Goal: Transaction & Acquisition: Purchase product/service

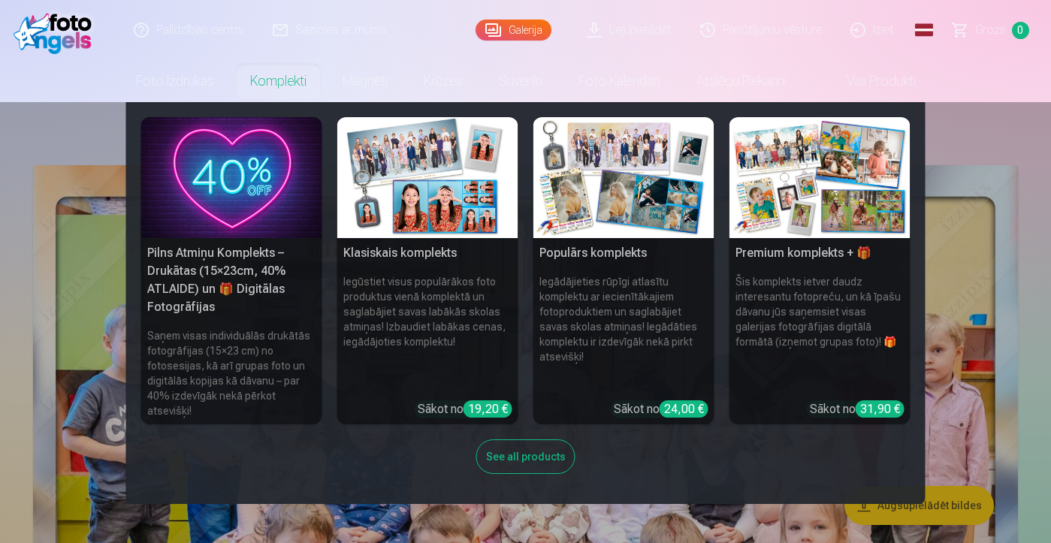
click at [844, 194] on img at bounding box center [819, 177] width 181 height 121
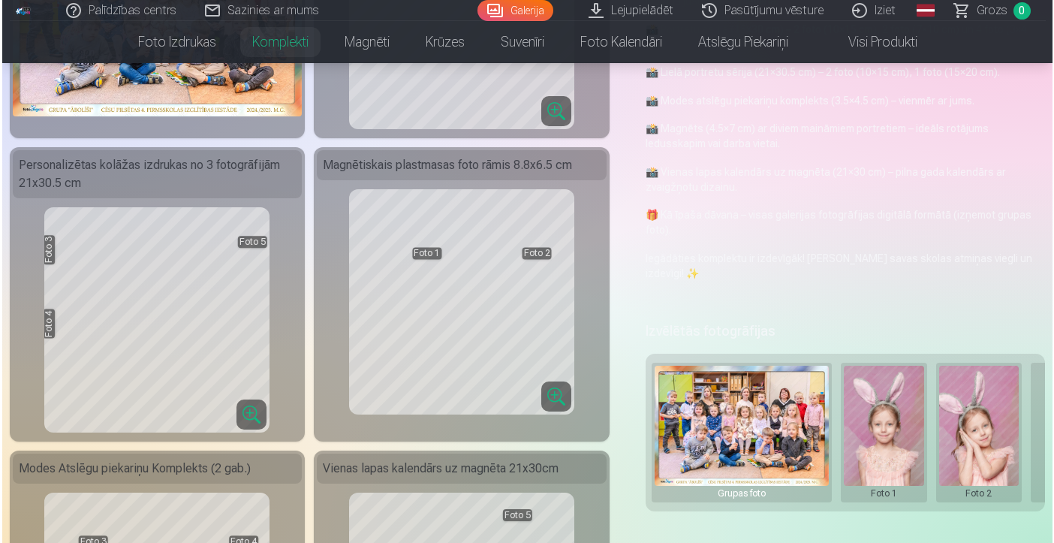
scroll to position [282, 0]
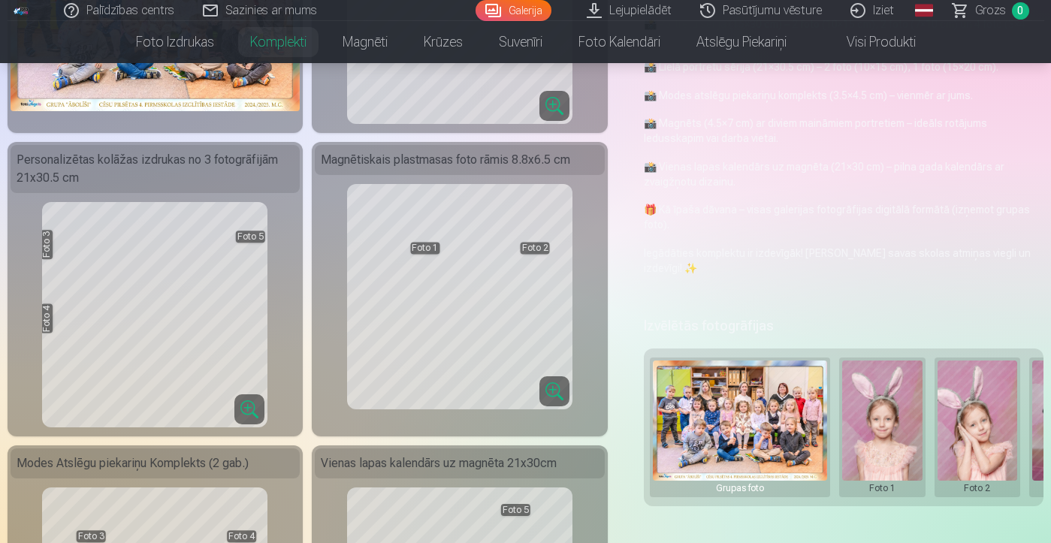
click at [876, 397] on button at bounding box center [882, 427] width 80 height 134
click at [869, 427] on button "Nomainiet foto" at bounding box center [881, 427] width 122 height 42
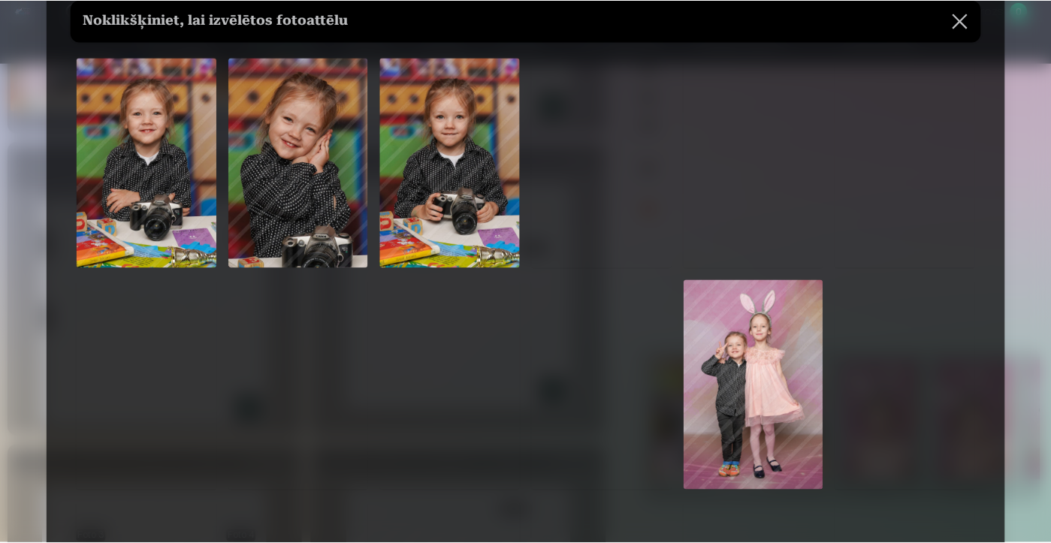
scroll to position [70, 0]
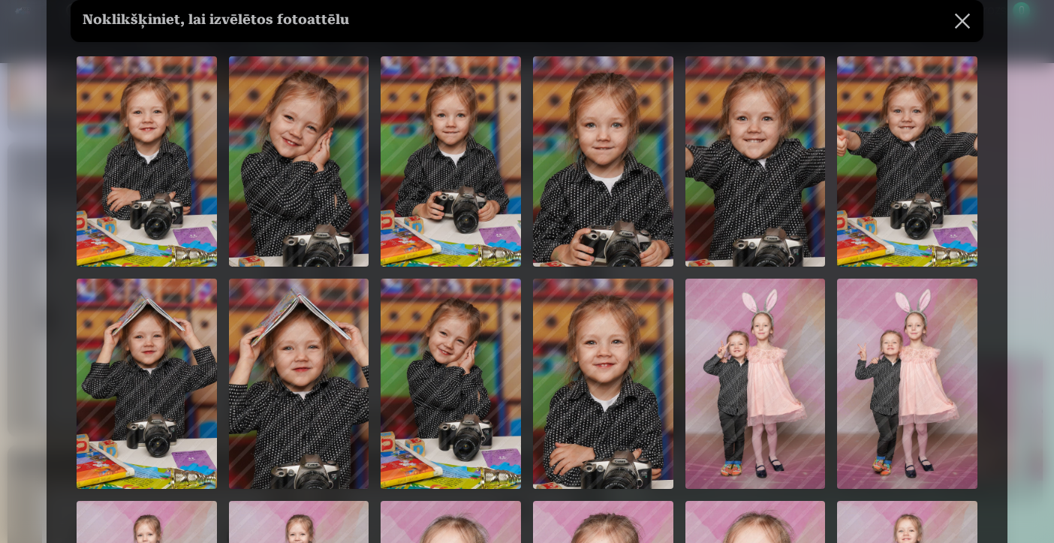
click at [590, 438] on img at bounding box center [603, 384] width 140 height 210
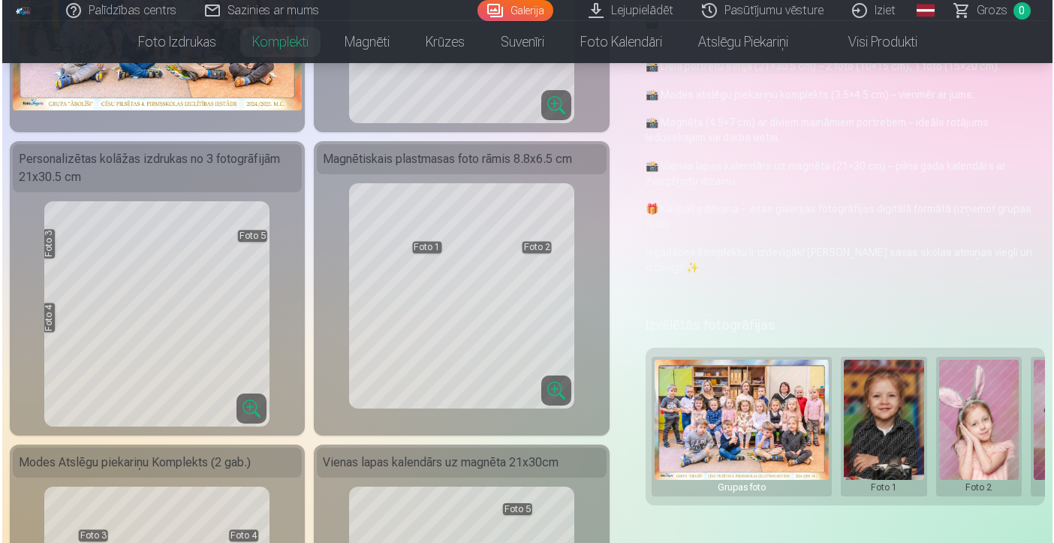
scroll to position [300, 0]
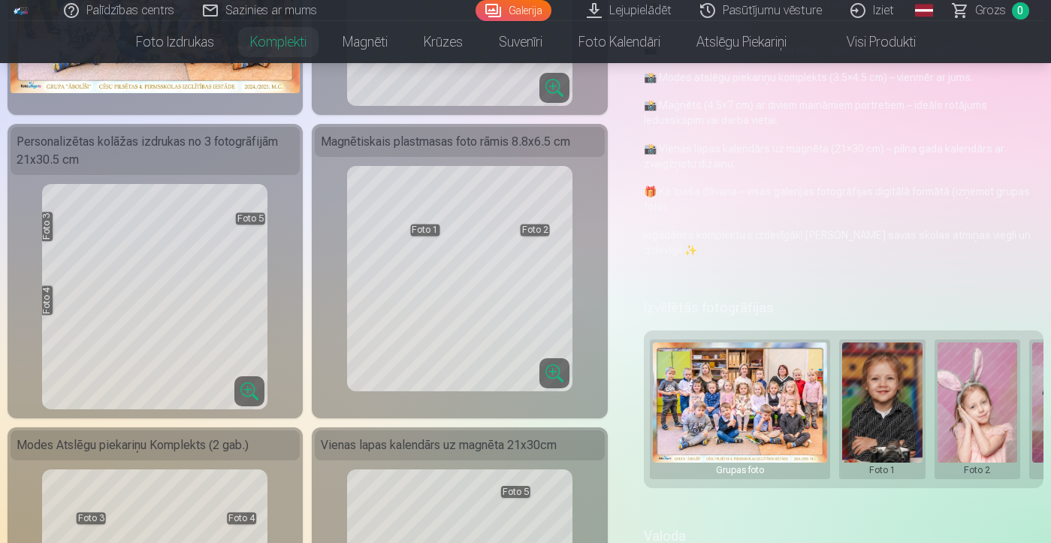
click at [982, 425] on button at bounding box center [977, 409] width 80 height 134
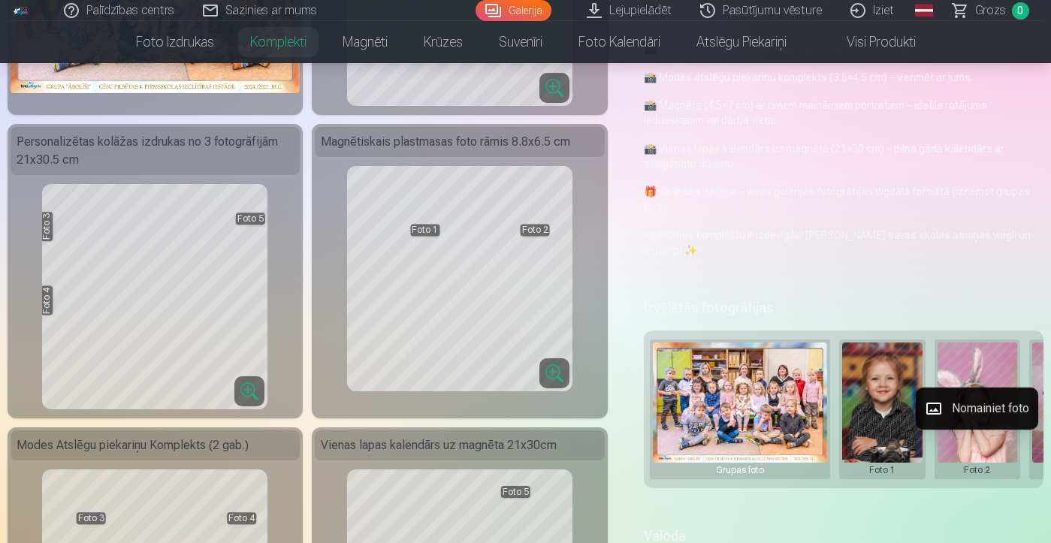
click at [969, 403] on button "Nomainiet foto" at bounding box center [976, 408] width 122 height 42
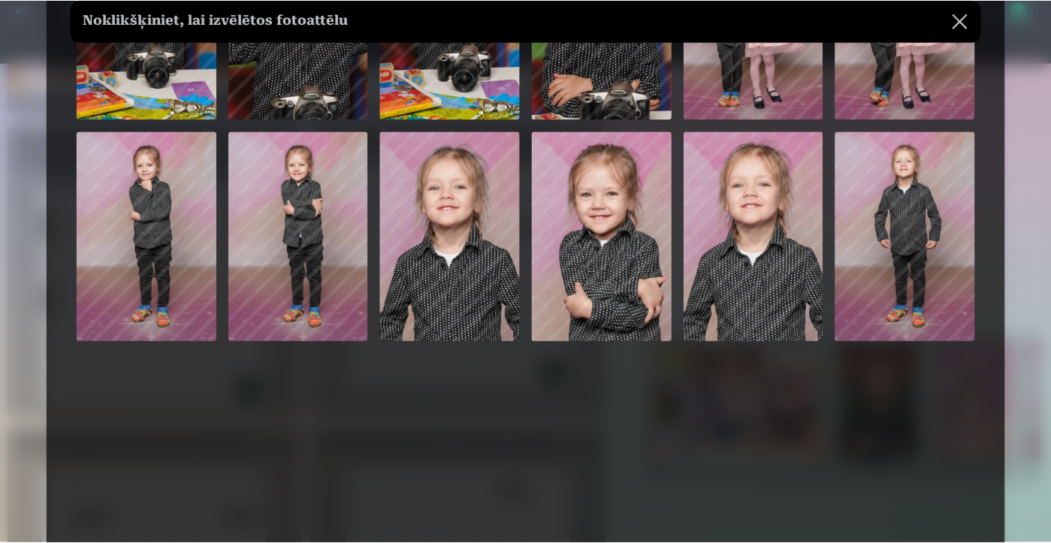
scroll to position [440, 0]
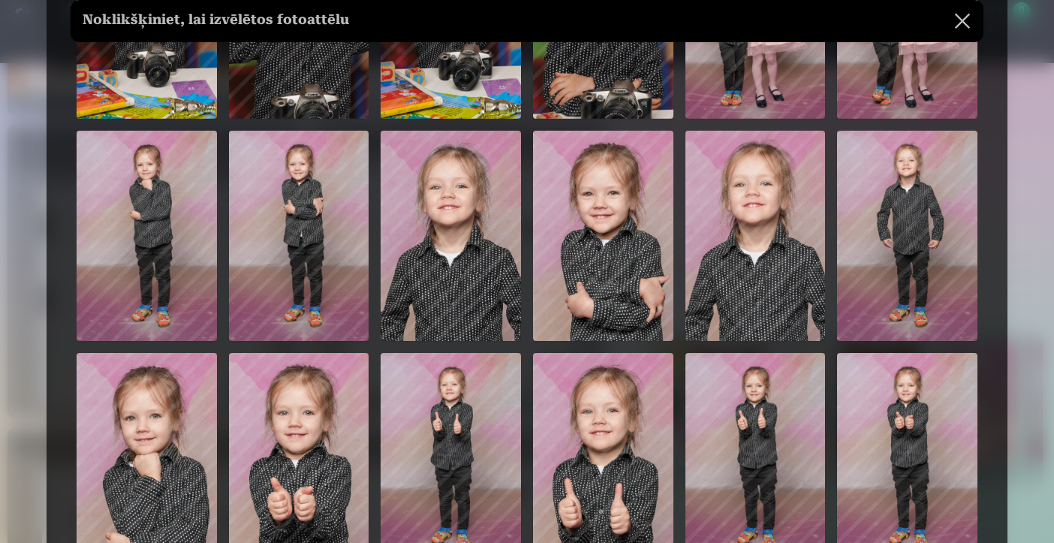
click at [583, 435] on img at bounding box center [603, 458] width 140 height 210
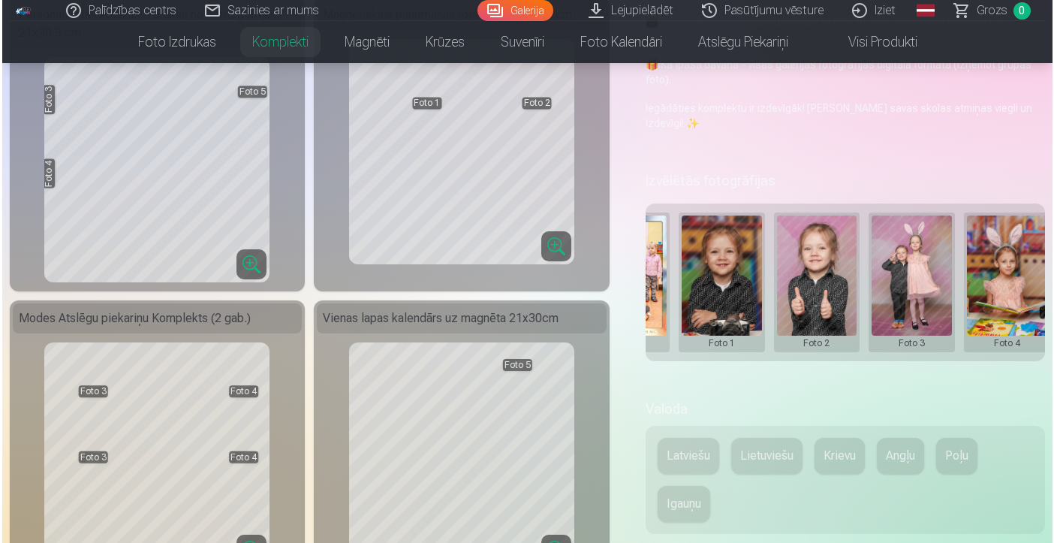
scroll to position [0, 165]
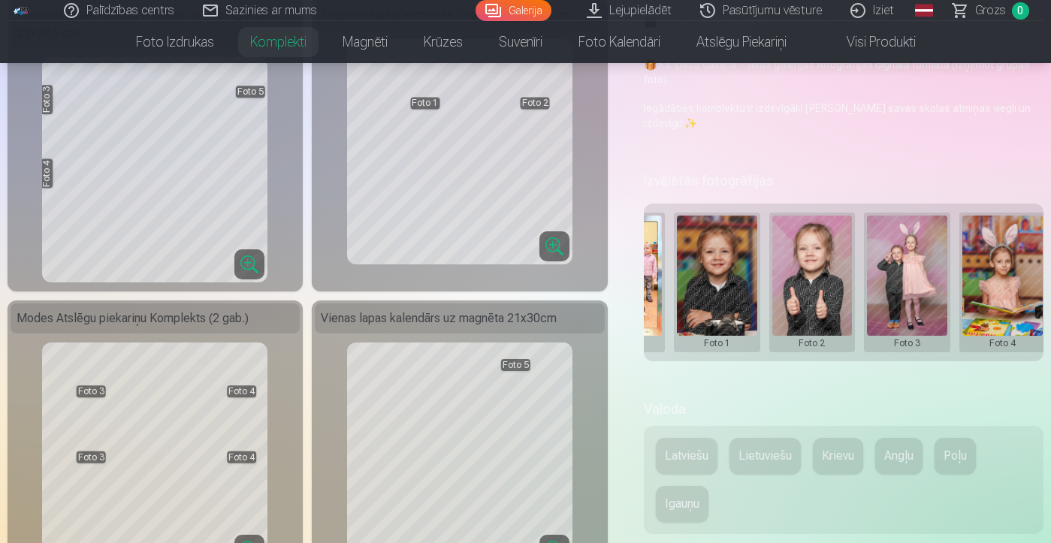
click at [901, 277] on button at bounding box center [907, 283] width 80 height 134
click at [905, 284] on button "Nomainiet foto" at bounding box center [907, 282] width 122 height 42
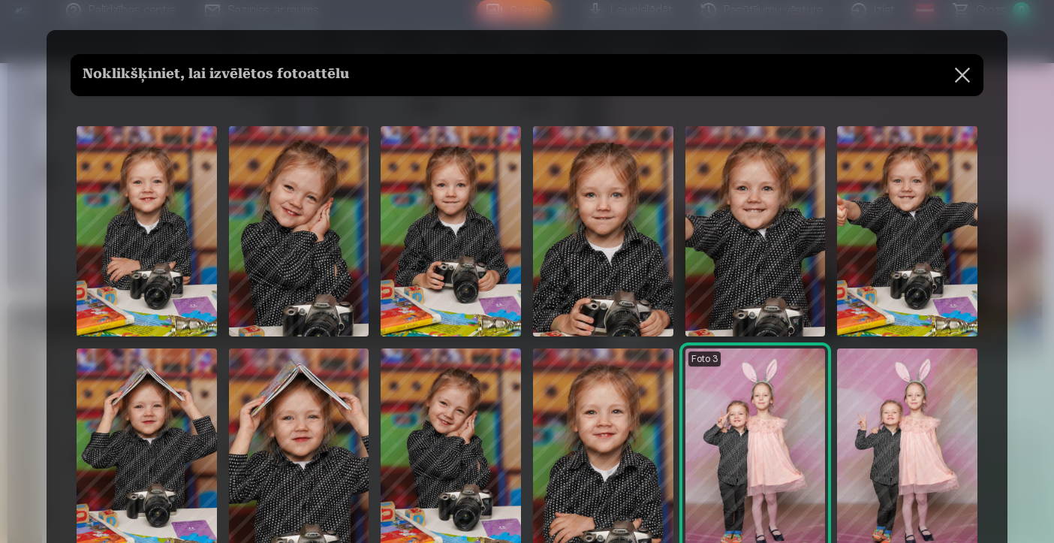
click at [906, 405] on img at bounding box center [907, 453] width 140 height 210
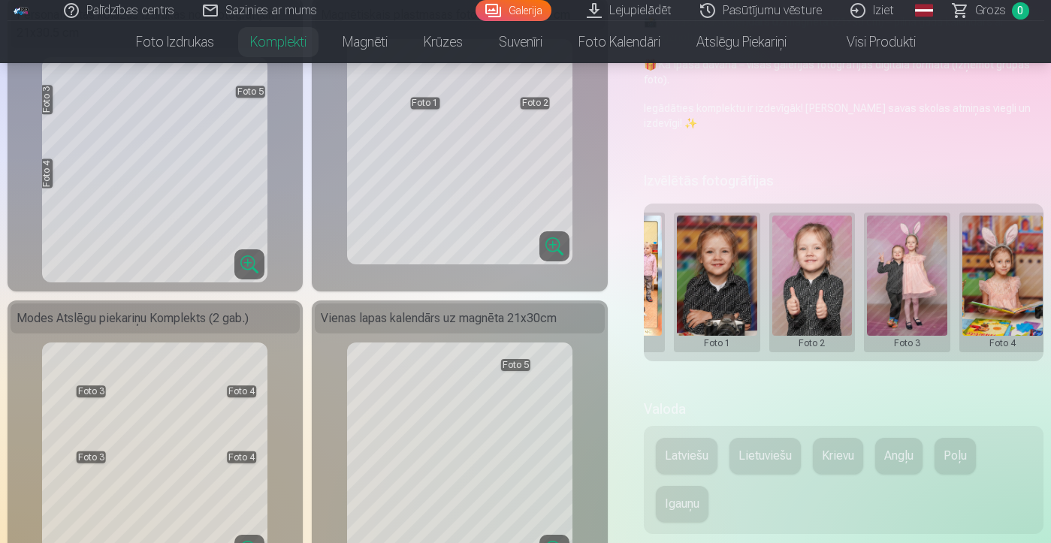
click at [997, 287] on button at bounding box center [1002, 283] width 80 height 134
click at [988, 280] on button "Nomainiet foto" at bounding box center [986, 282] width 122 height 42
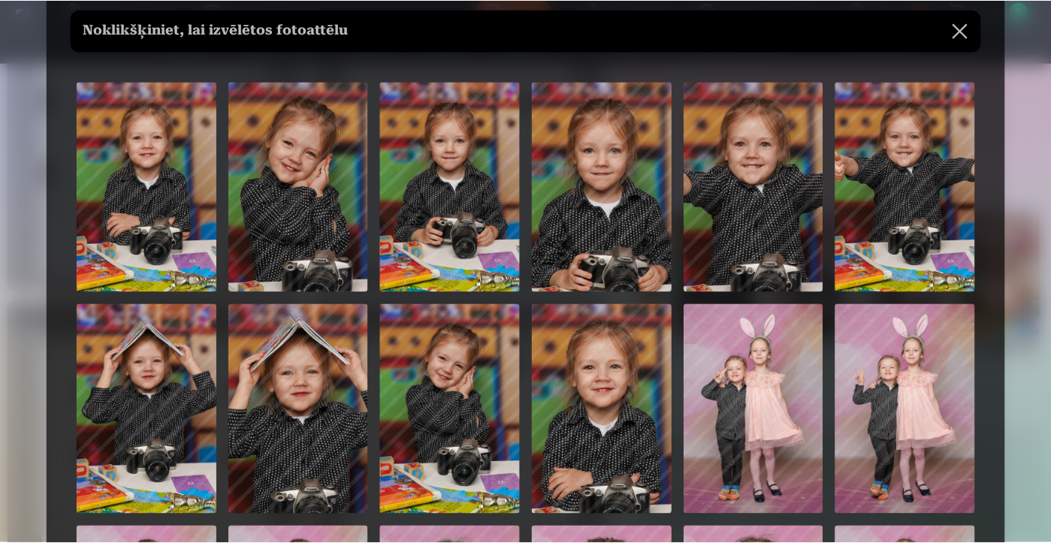
scroll to position [47, 0]
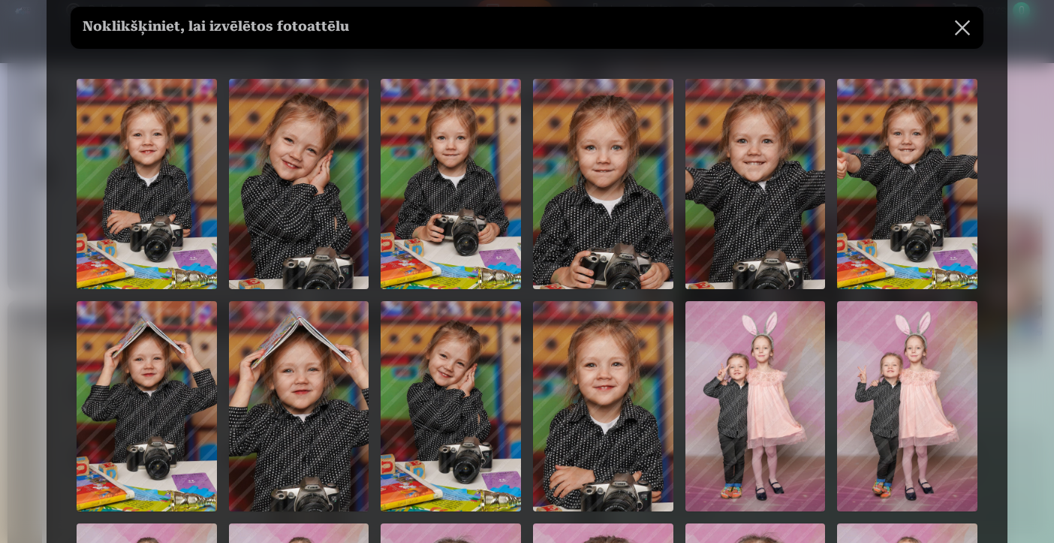
click at [427, 396] on img at bounding box center [451, 406] width 140 height 210
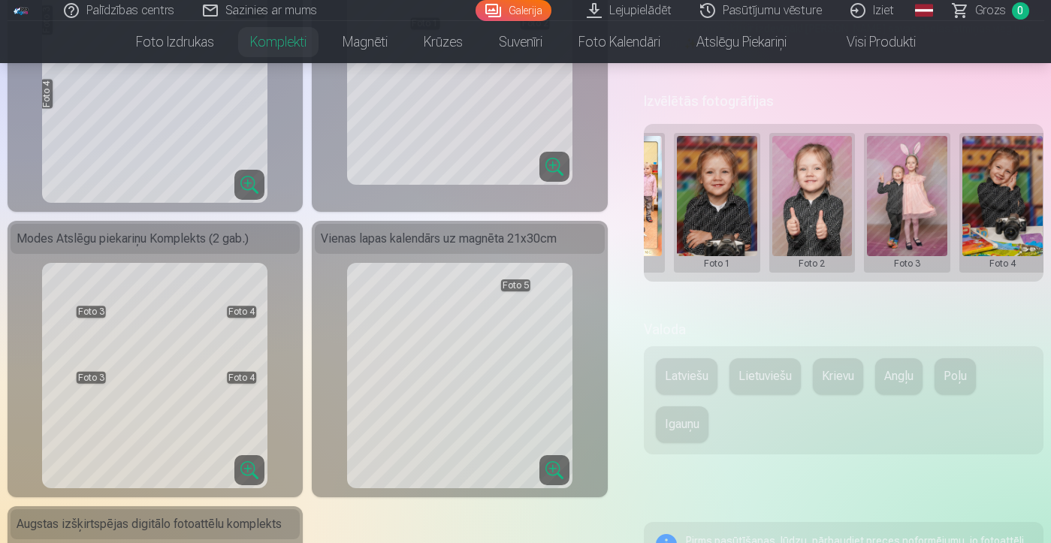
scroll to position [517, 0]
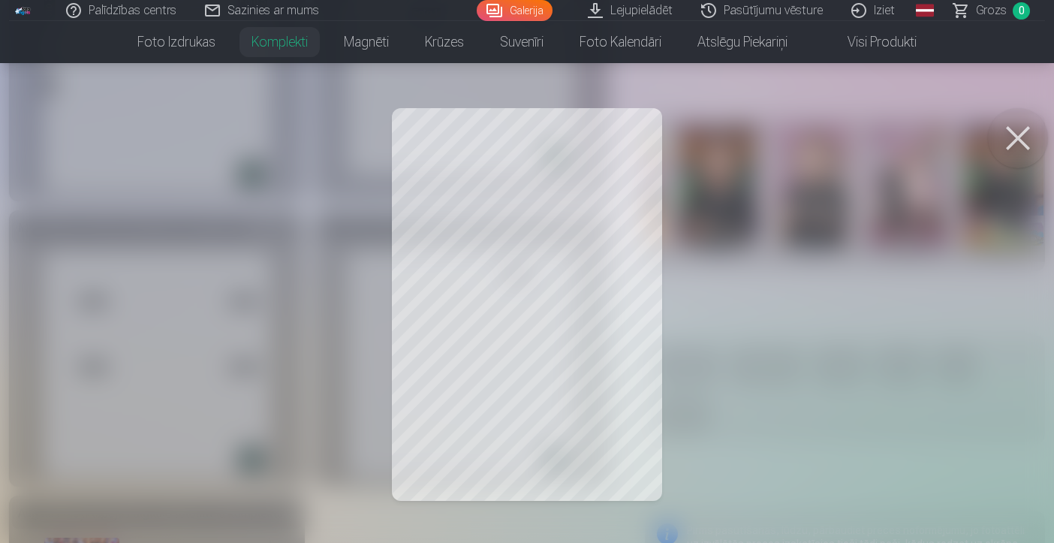
click at [1025, 137] on button at bounding box center [1018, 138] width 60 height 60
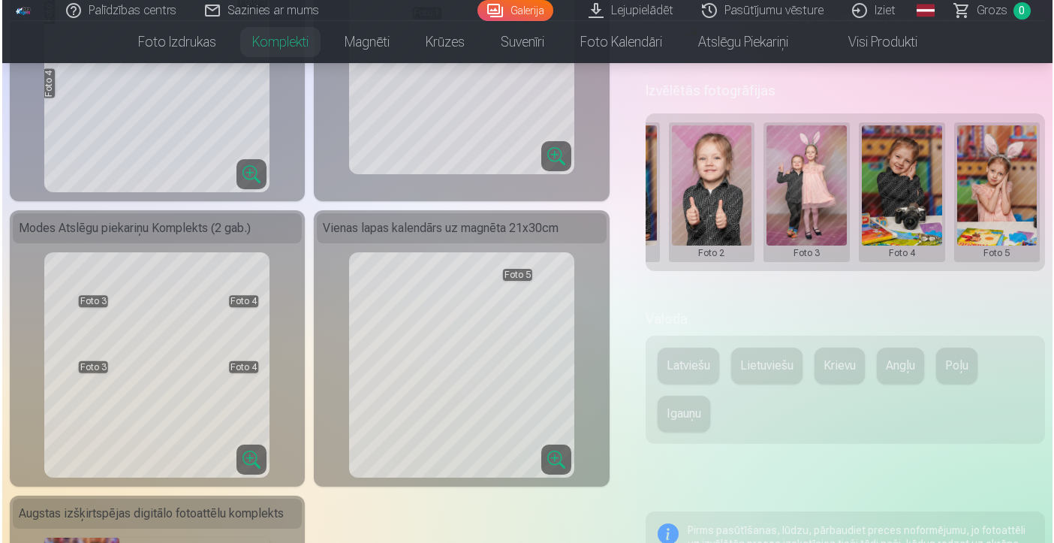
scroll to position [0, 267]
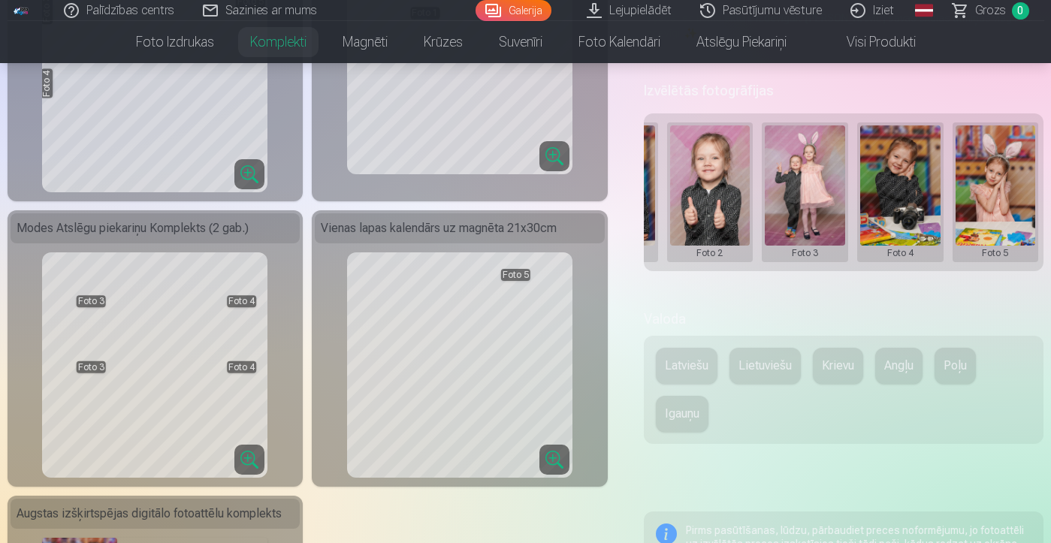
click at [997, 246] on button at bounding box center [995, 192] width 80 height 134
click at [993, 185] on button "Nomainiet foto" at bounding box center [986, 191] width 122 height 42
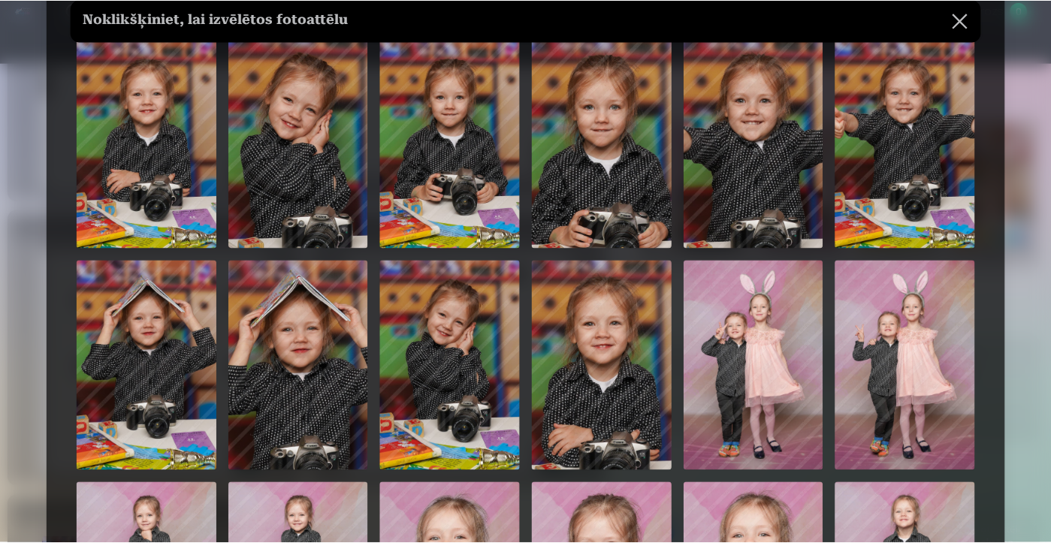
scroll to position [89, 0]
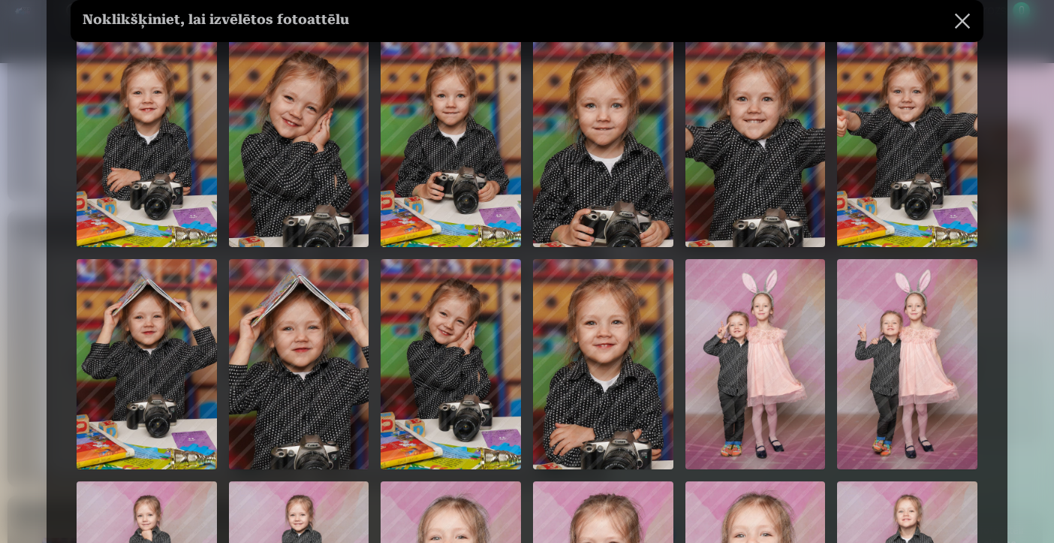
click at [464, 348] on img at bounding box center [451, 364] width 140 height 210
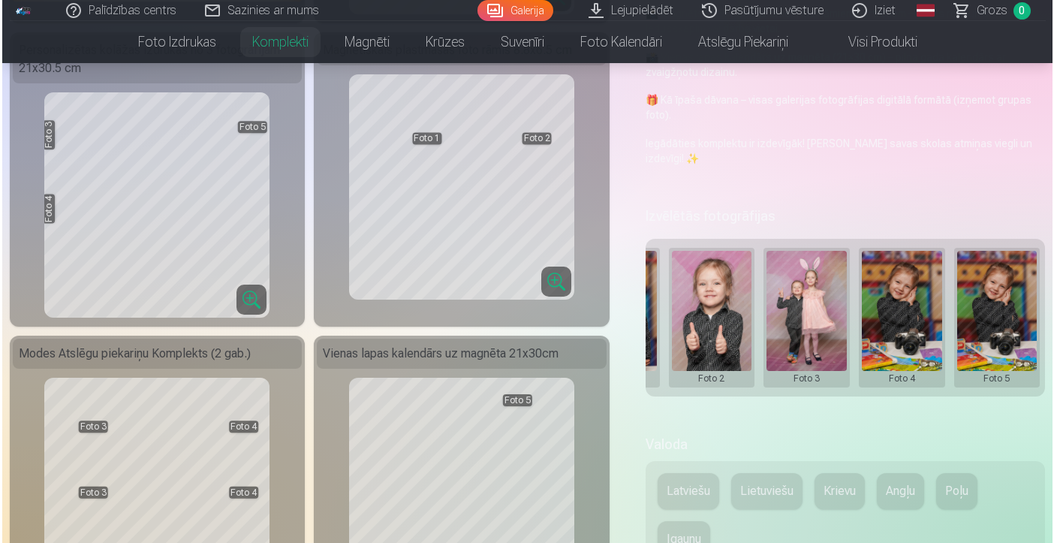
scroll to position [341, 0]
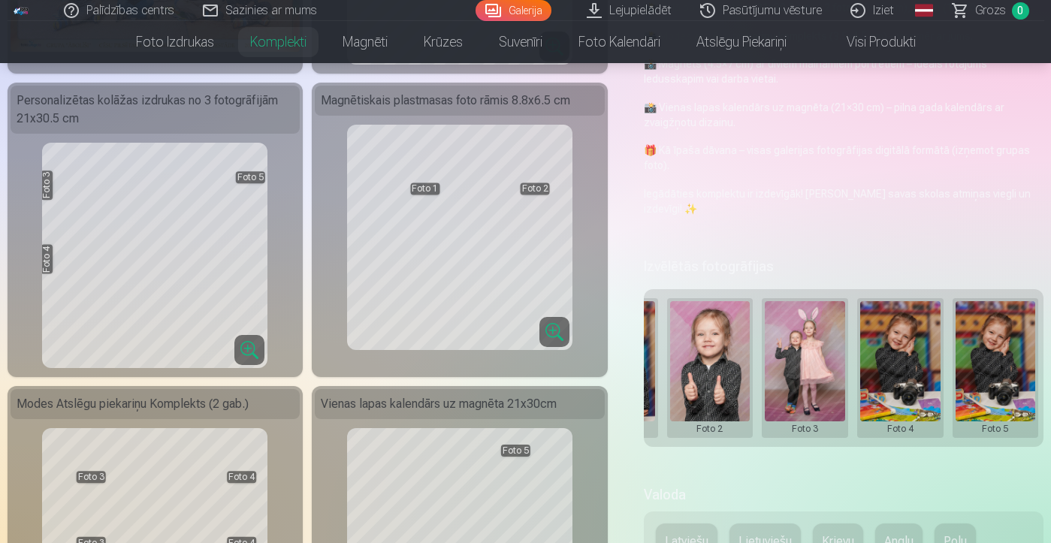
click at [1012, 360] on button at bounding box center [995, 368] width 80 height 134
click at [973, 366] on button "Nomainiet foto" at bounding box center [986, 367] width 122 height 42
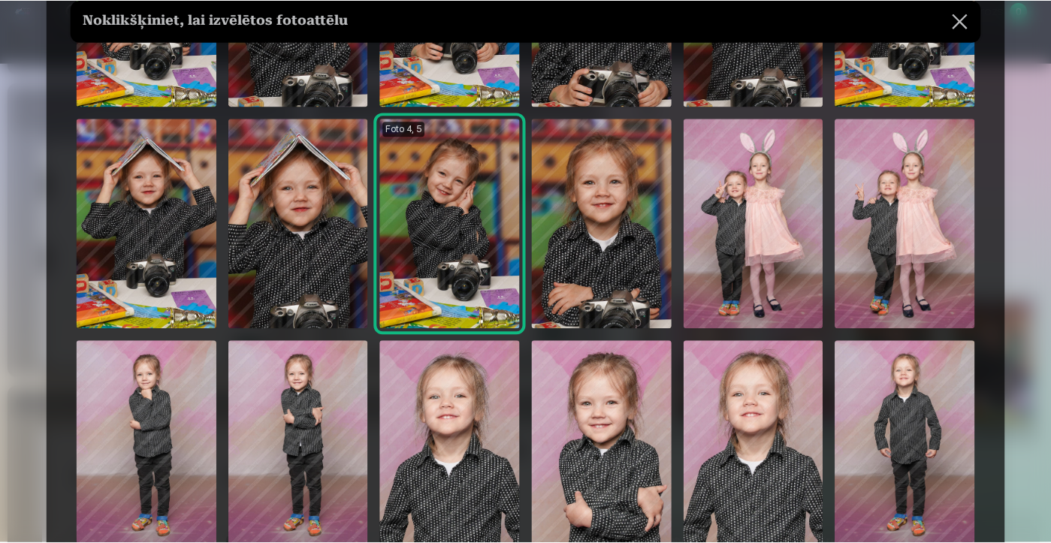
scroll to position [277, 0]
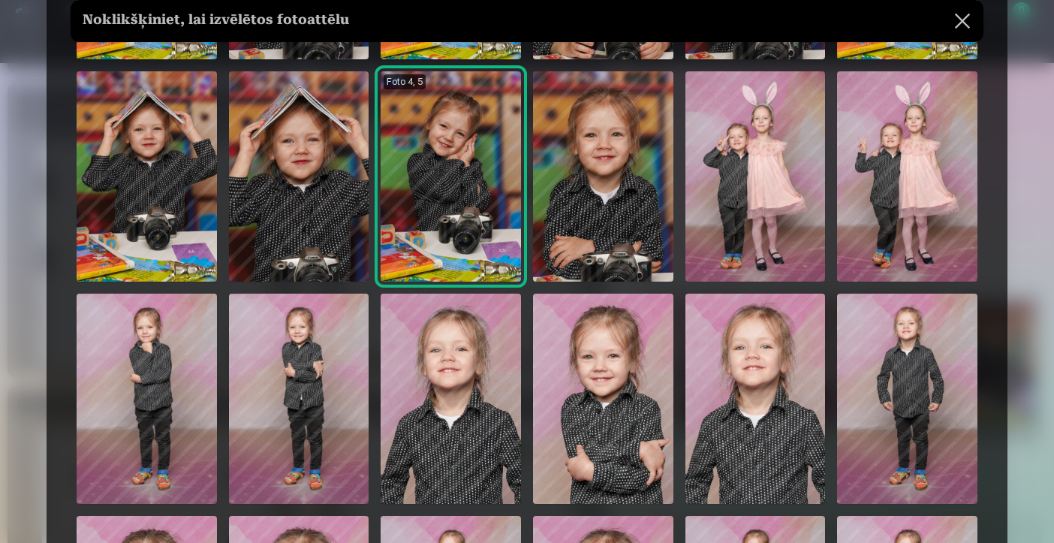
click at [427, 424] on img at bounding box center [451, 399] width 140 height 210
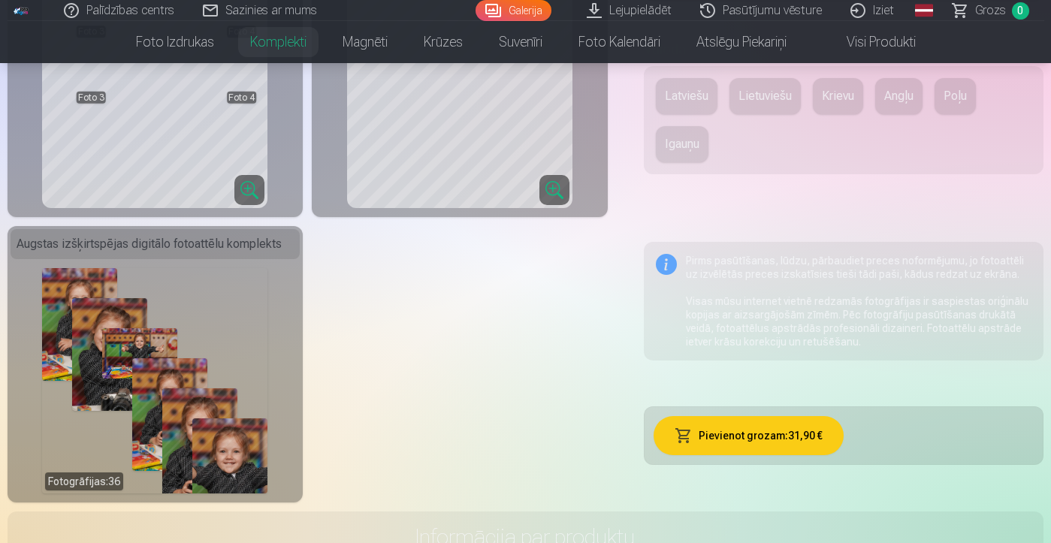
scroll to position [789, 0]
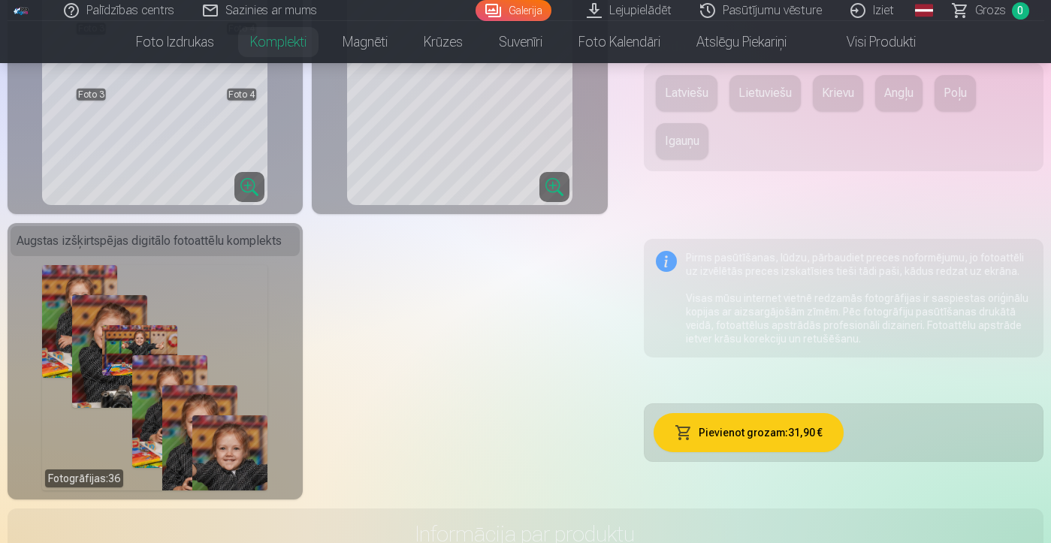
click at [777, 433] on button "Pievienot grozam : 31,90 €" at bounding box center [748, 432] width 190 height 39
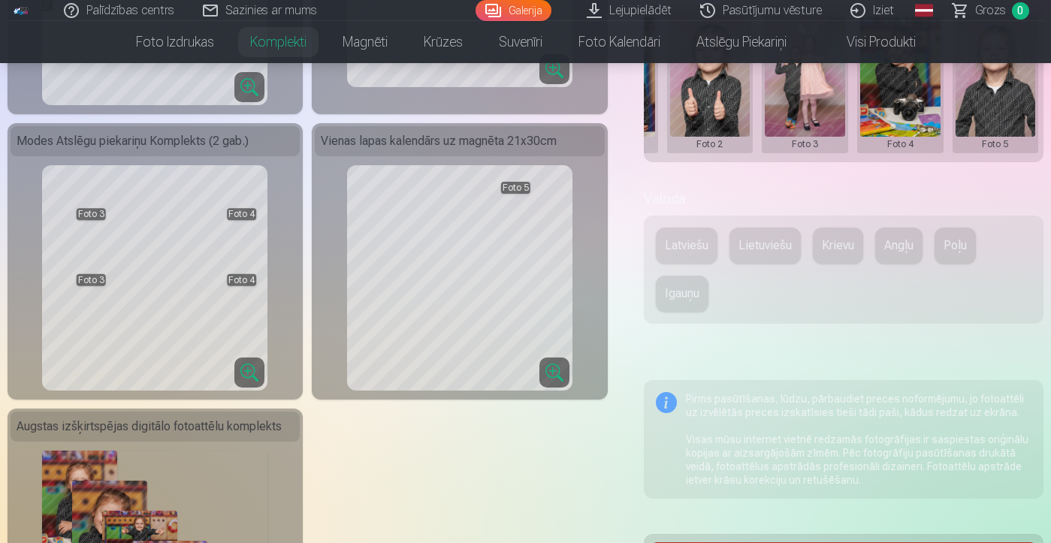
scroll to position [590, 0]
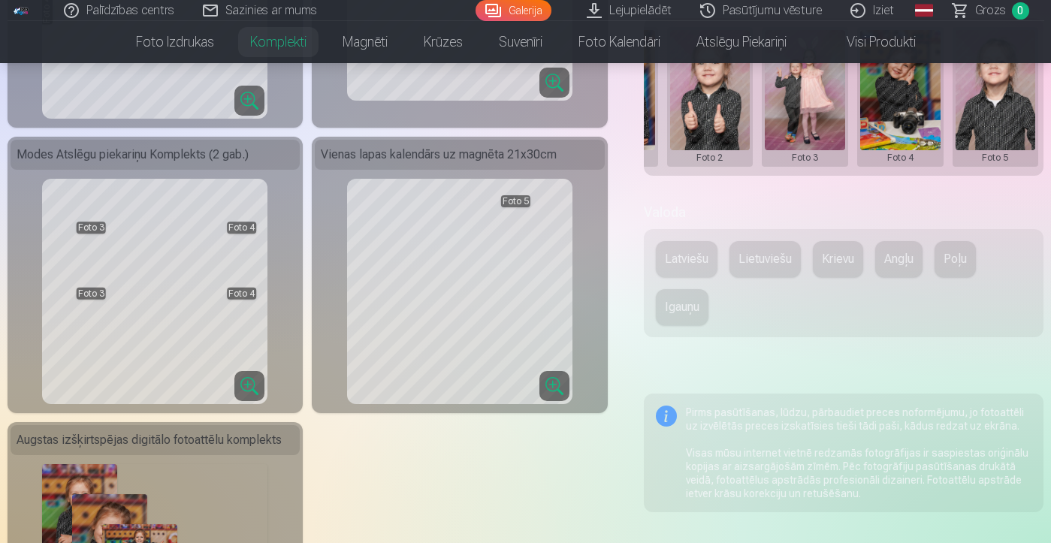
click at [682, 261] on button "Latviešu" at bounding box center [687, 259] width 62 height 36
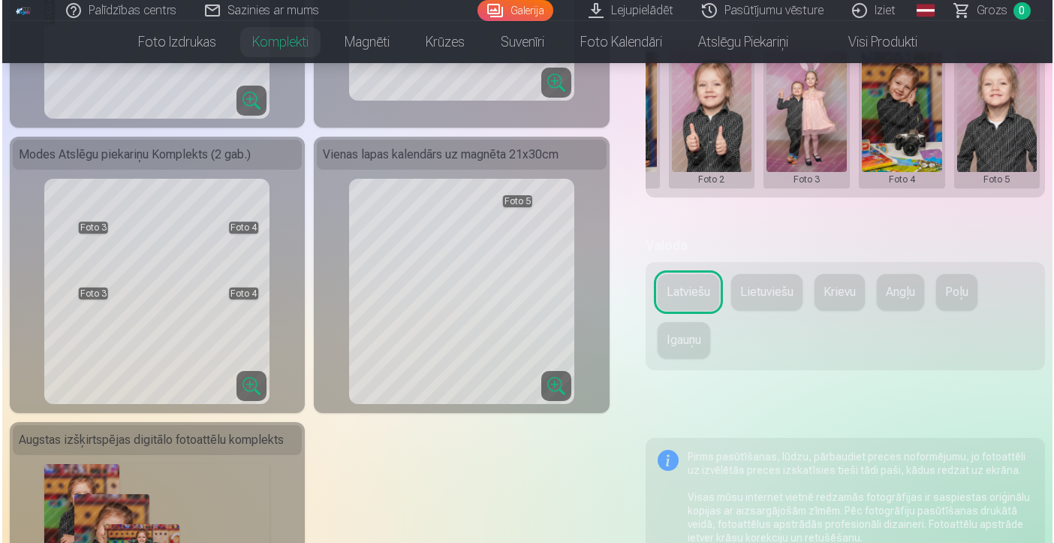
scroll to position [793, 0]
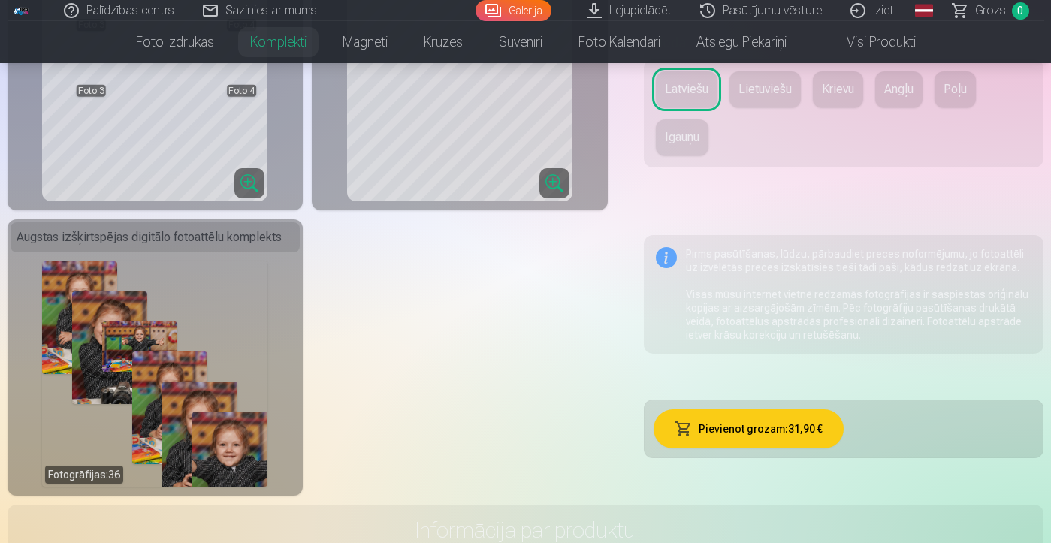
click at [733, 435] on button "Pievienot grozam : 31,90 €" at bounding box center [748, 428] width 190 height 39
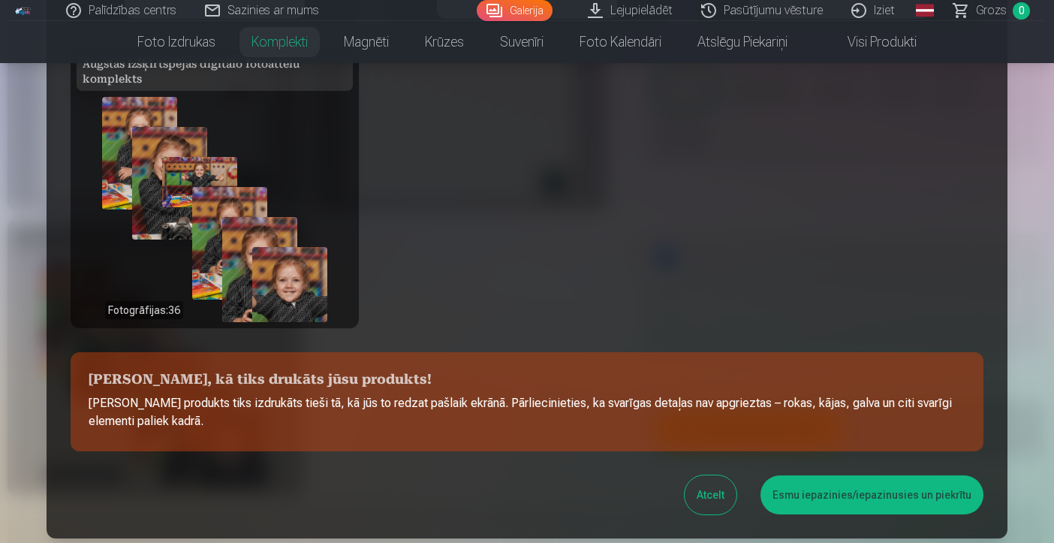
scroll to position [510, 0]
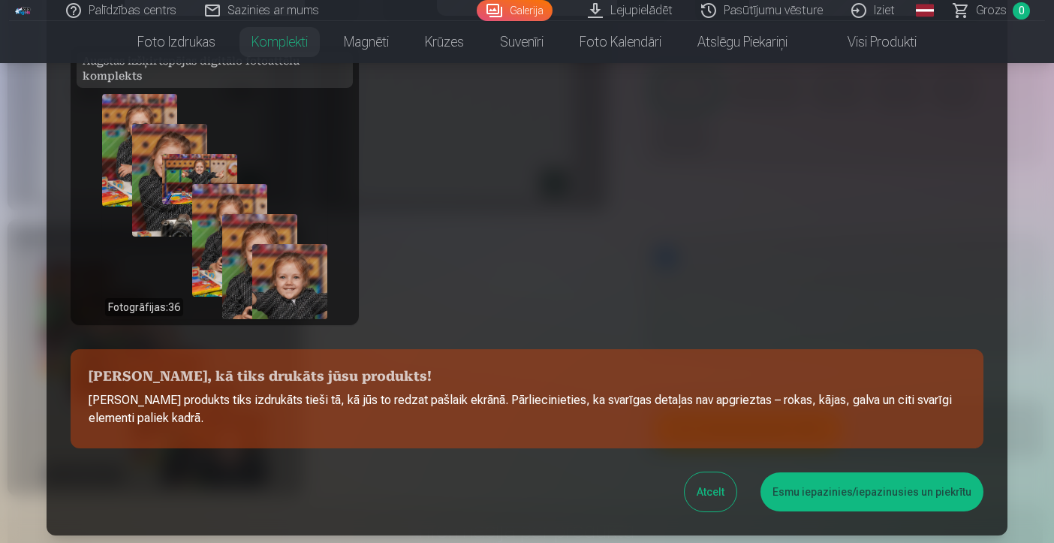
click at [816, 496] on button "Esmu iepazinies/iepazinusies un piekrītu" at bounding box center [872, 491] width 223 height 39
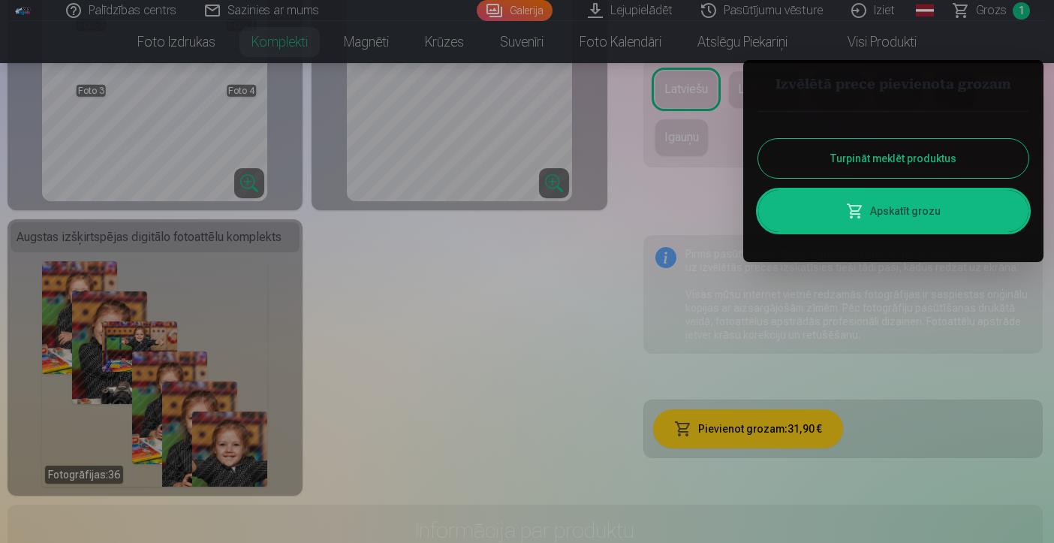
click at [818, 222] on link "Apskatīt grozu" at bounding box center [893, 211] width 270 height 42
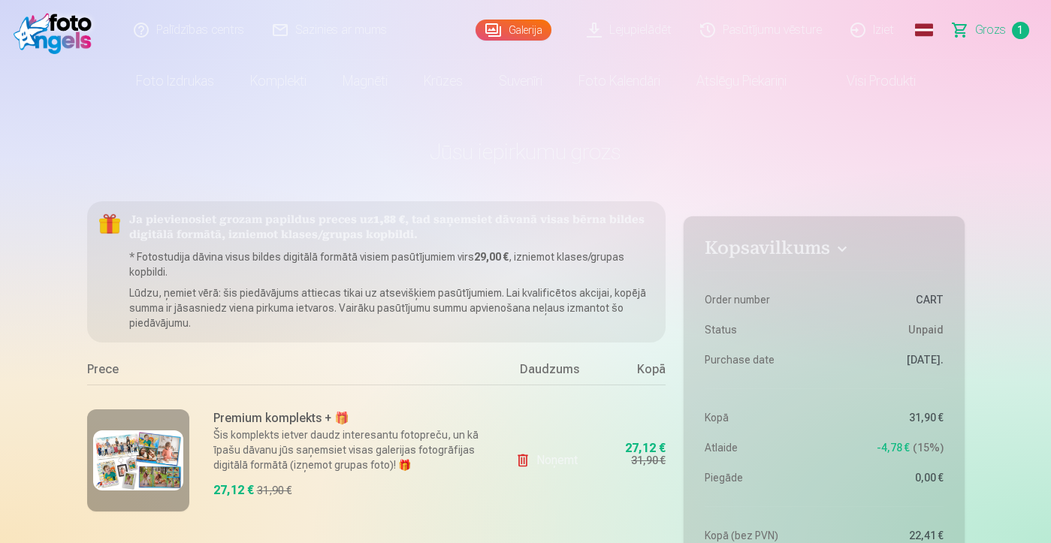
click at [985, 30] on span "Grozs" at bounding box center [990, 30] width 31 height 18
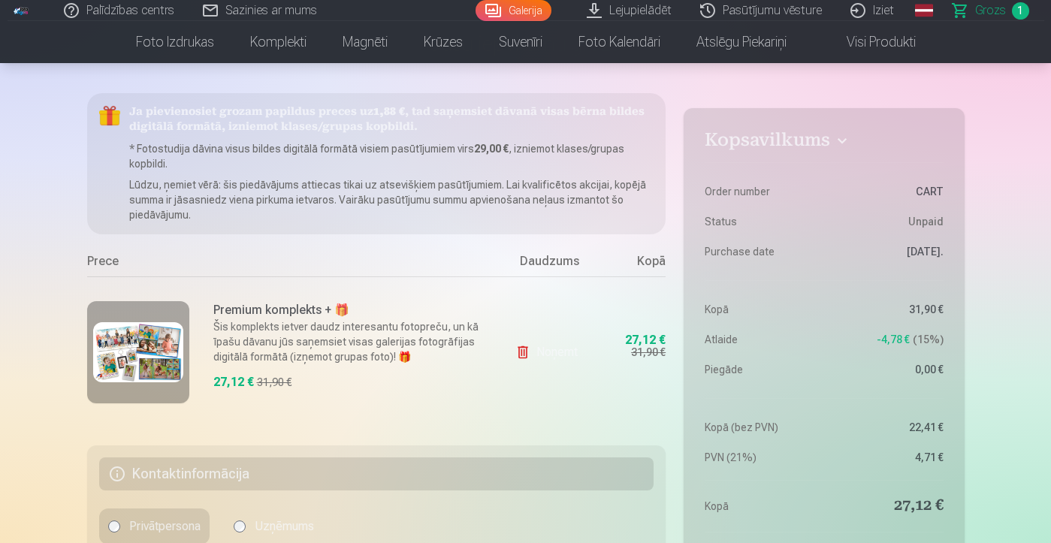
scroll to position [107, 0]
click at [265, 345] on p "Šis komplekts ietver daudz interesantu fotopreču, un kā īpašu dāvanu jūs saņems…" at bounding box center [348, 343] width 271 height 45
click at [140, 364] on img at bounding box center [138, 354] width 90 height 60
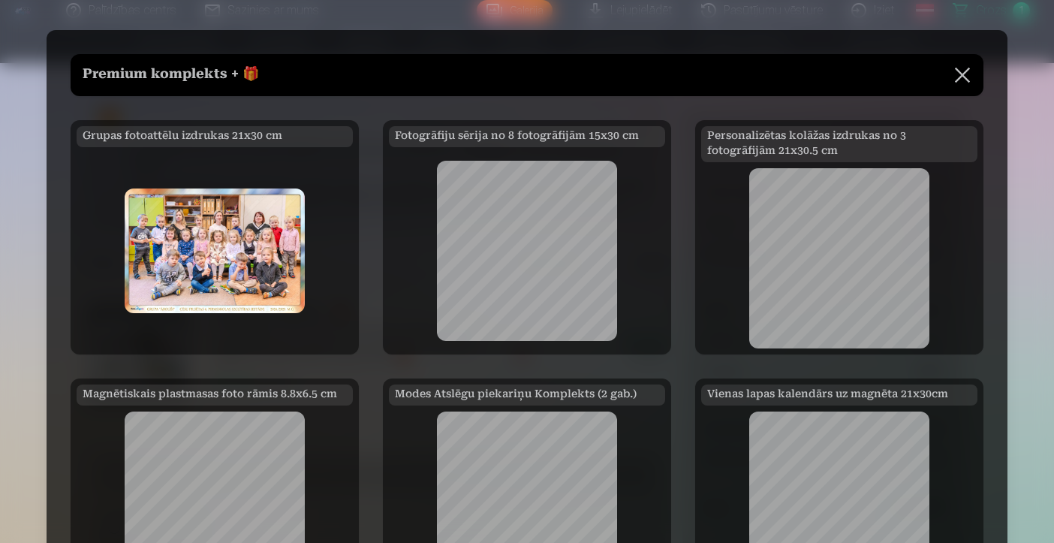
click at [964, 71] on button at bounding box center [963, 75] width 42 height 42
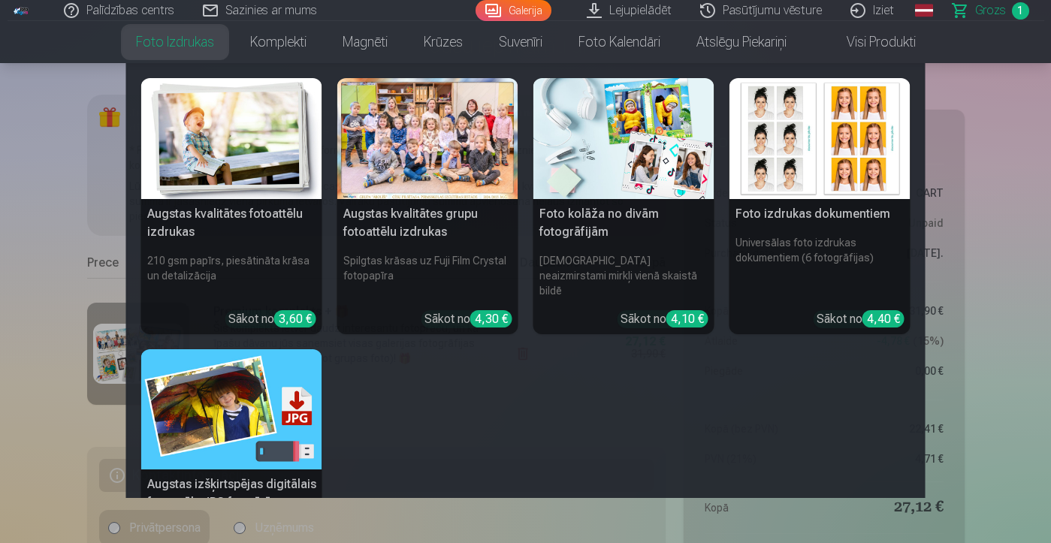
click at [415, 178] on div at bounding box center [427, 138] width 181 height 121
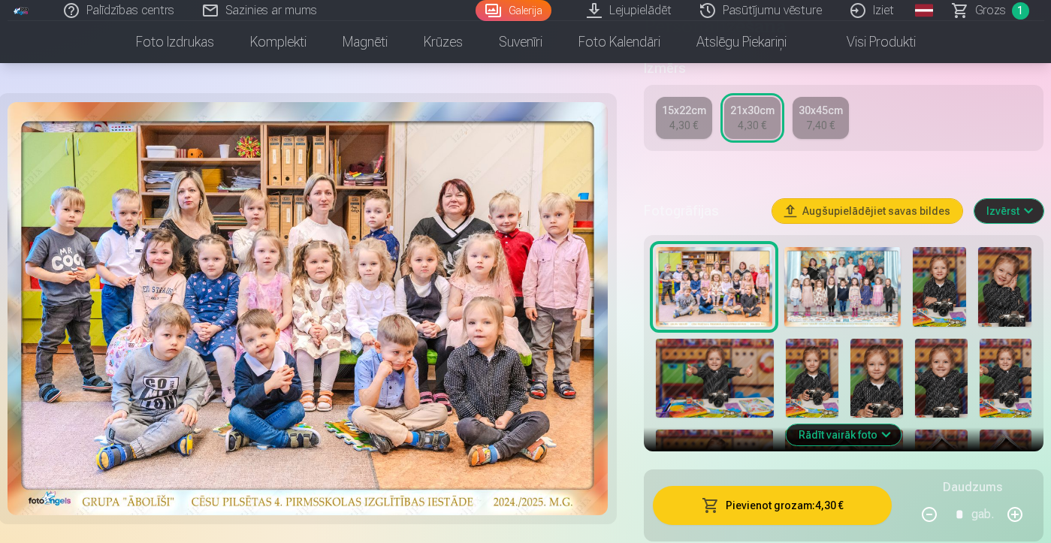
scroll to position [445, 0]
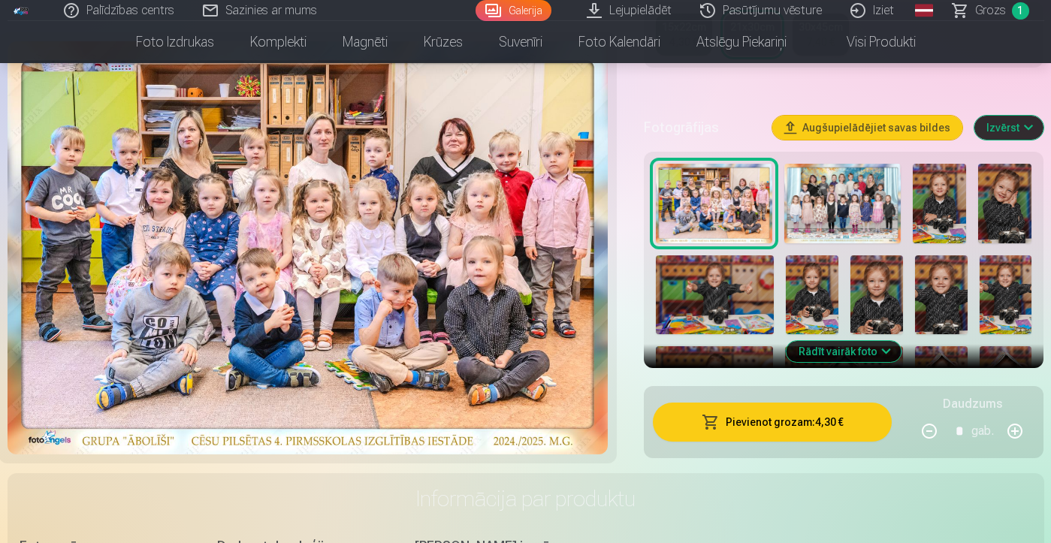
click at [857, 197] on img at bounding box center [842, 204] width 116 height 80
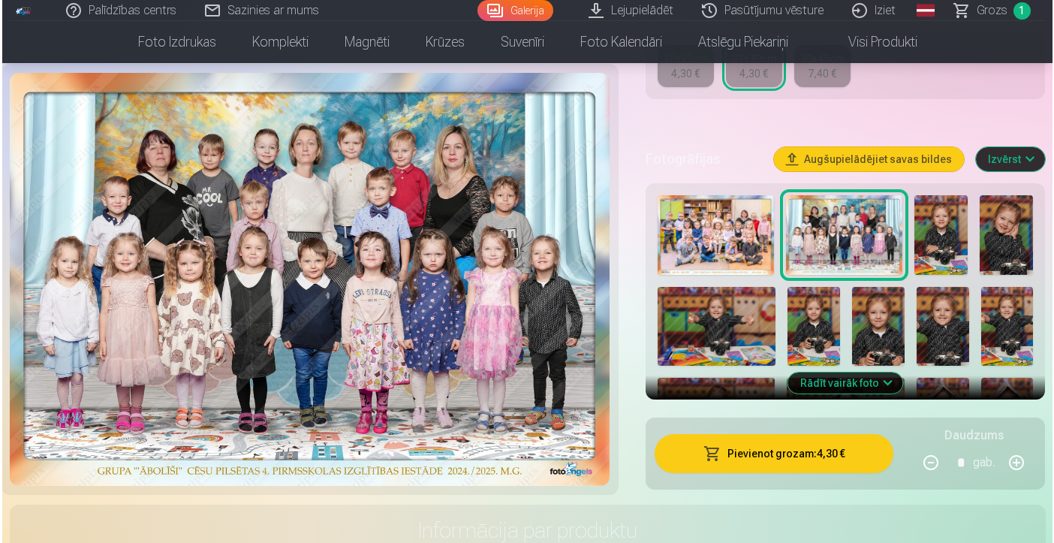
scroll to position [414, 0]
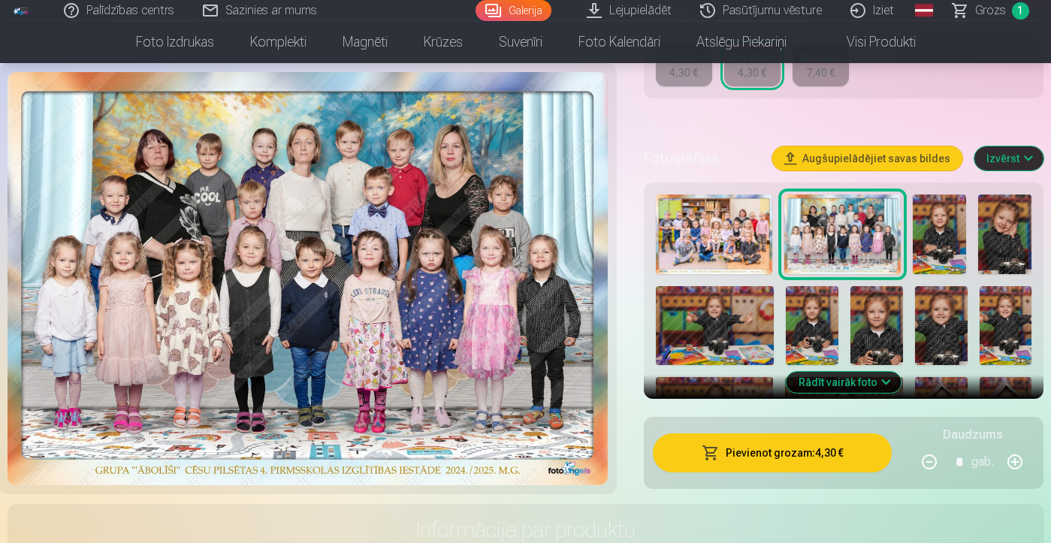
click at [758, 451] on button "Pievienot grozam : 4,30 €" at bounding box center [773, 452] width 240 height 39
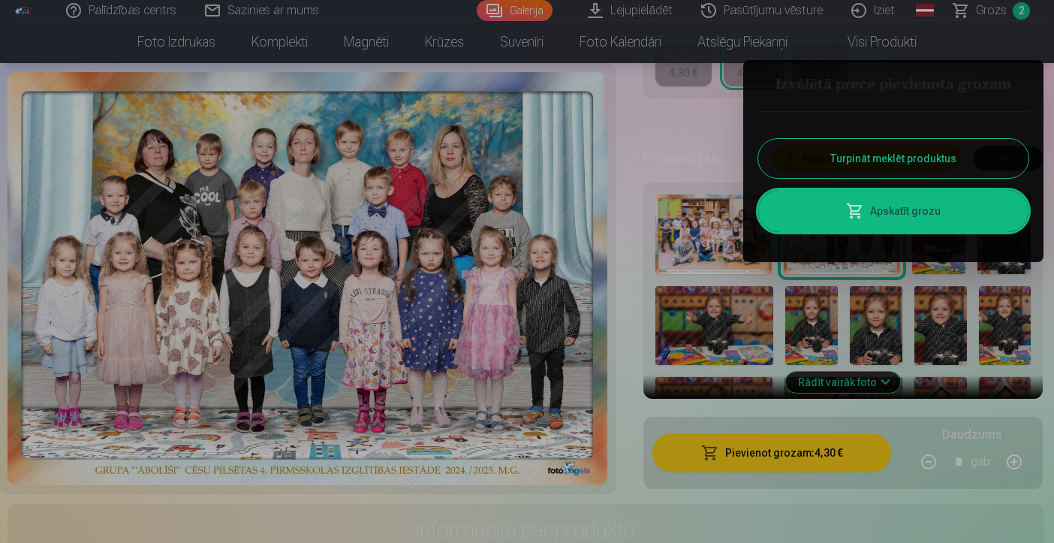
click at [927, 219] on link "Apskatīt grozu" at bounding box center [893, 211] width 270 height 42
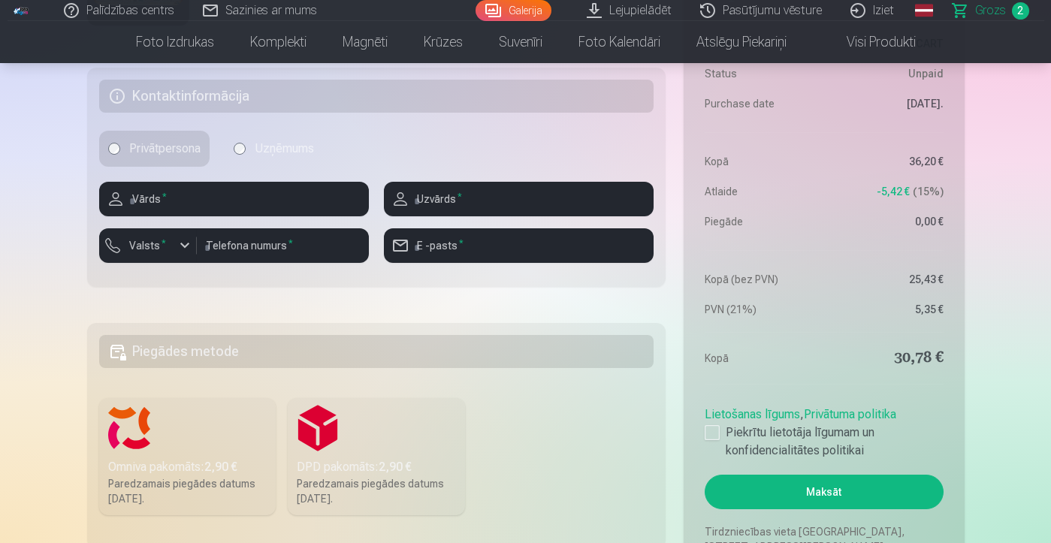
scroll to position [666, 0]
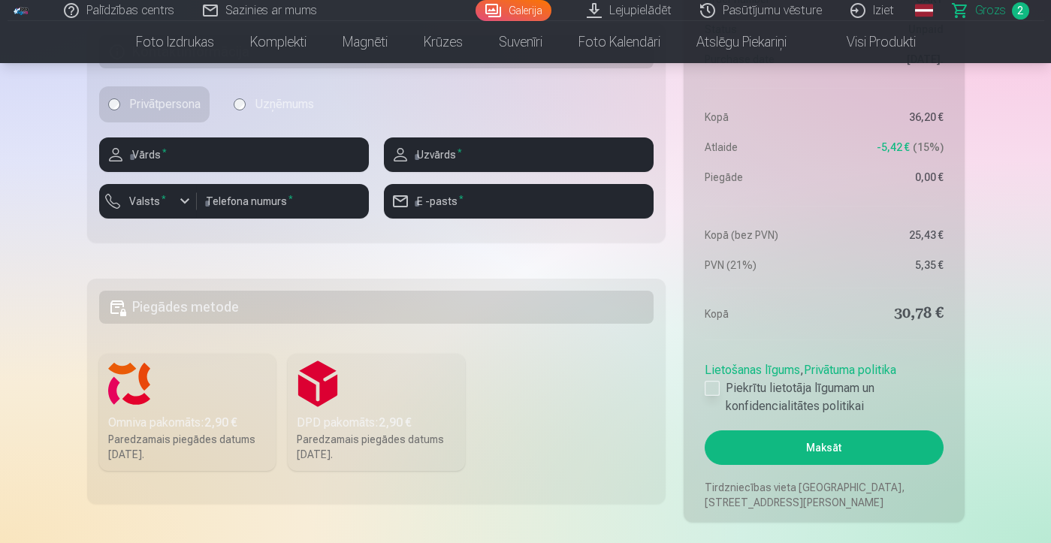
click at [711, 384] on div at bounding box center [711, 388] width 15 height 15
click at [228, 419] on b "2,90 €" at bounding box center [220, 422] width 33 height 14
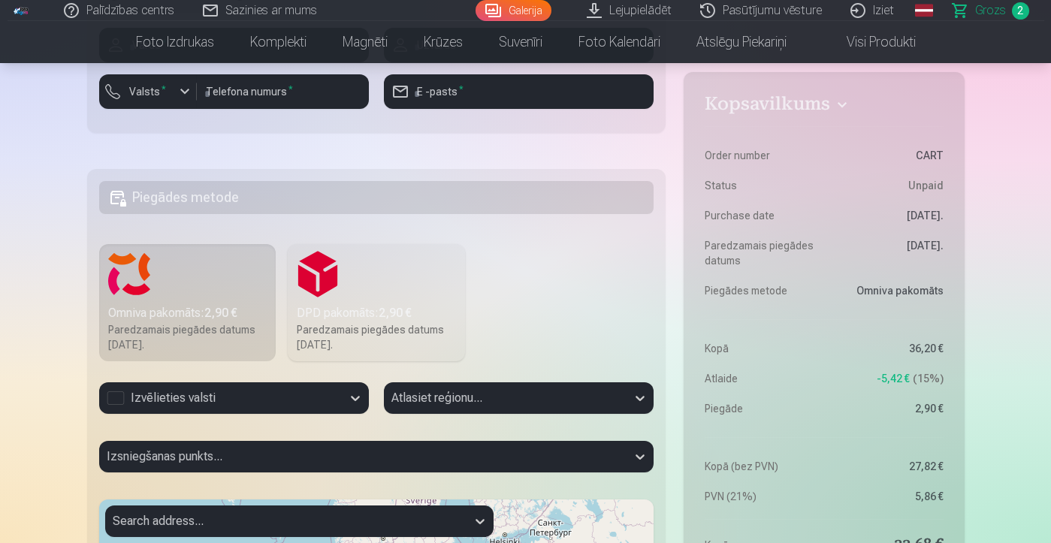
scroll to position [853, 0]
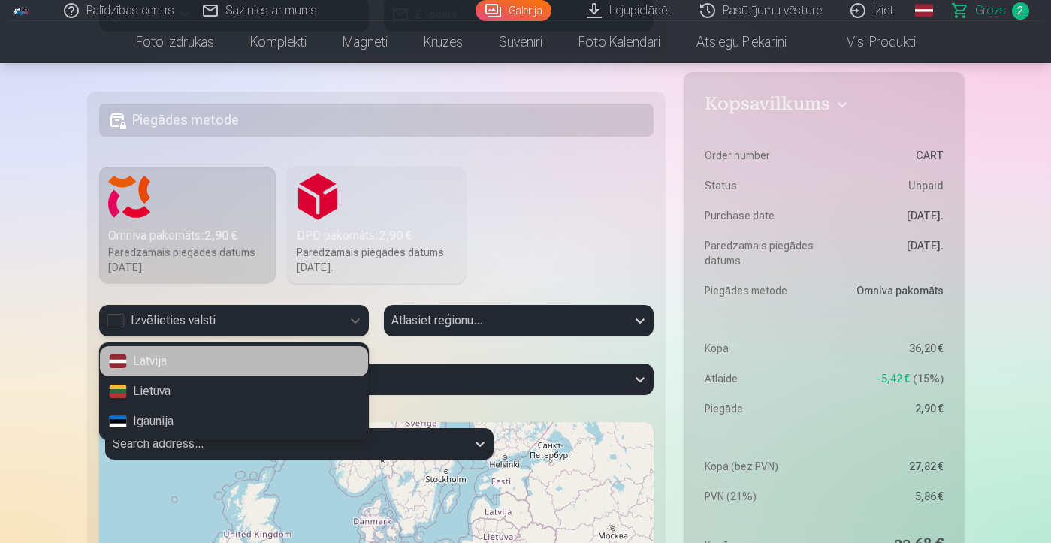
click at [187, 323] on div "Izvēlieties valsti" at bounding box center [221, 321] width 228 height 18
click at [158, 360] on div "Latvija" at bounding box center [234, 361] width 268 height 30
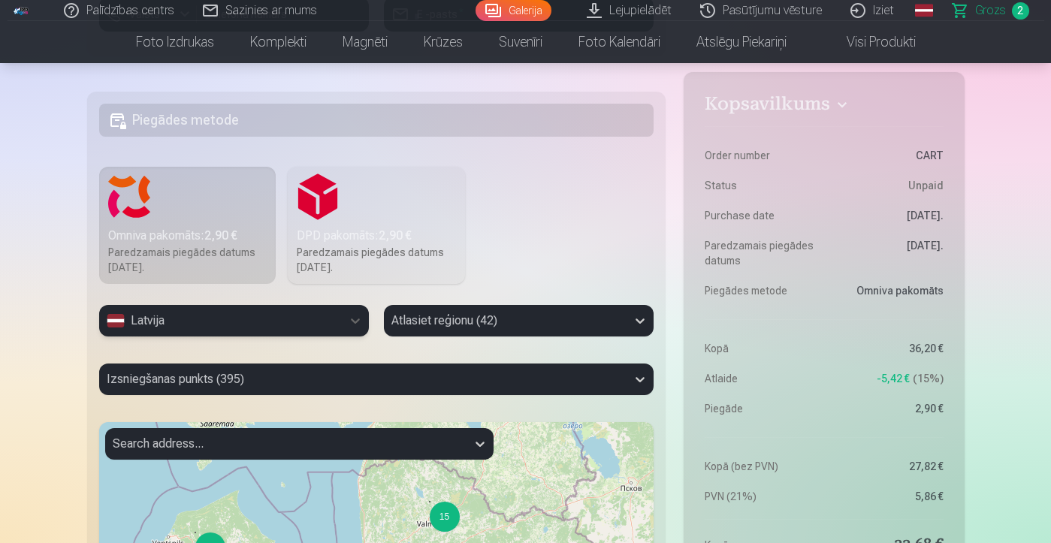
click at [411, 324] on div "Atlasiet reģionu (42)" at bounding box center [519, 321] width 270 height 32
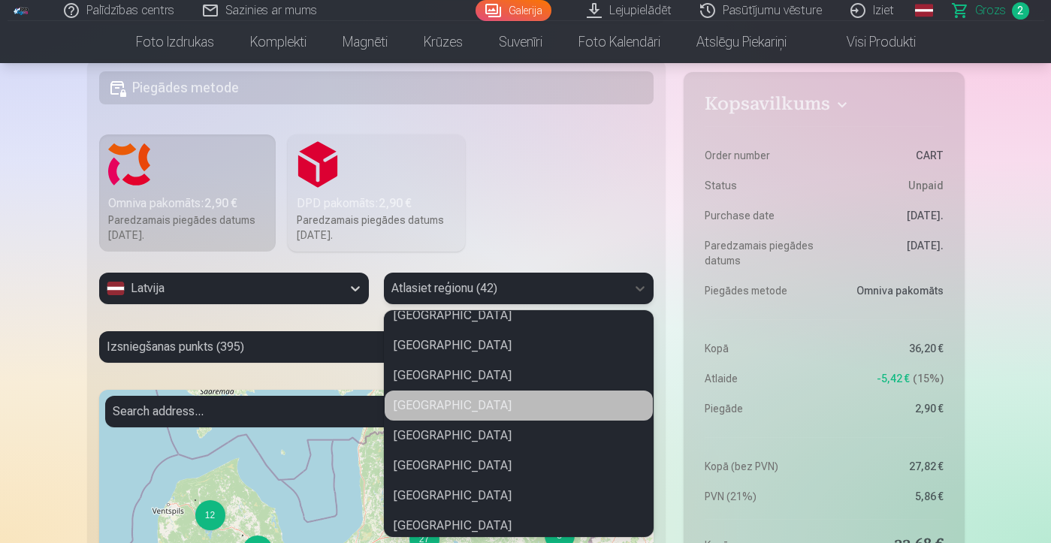
scroll to position [806, 0]
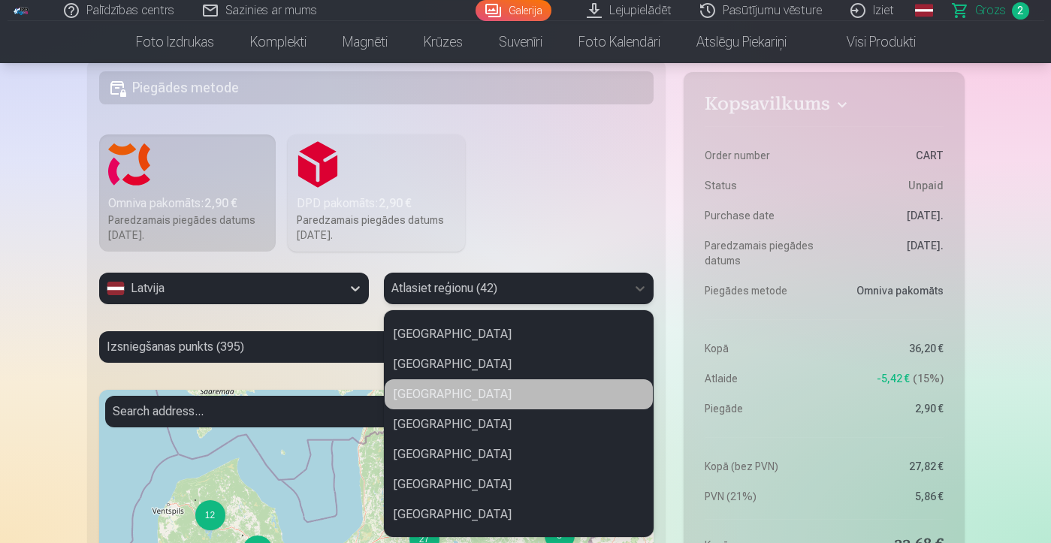
click at [433, 395] on div "[GEOGRAPHIC_DATA]" at bounding box center [518, 394] width 268 height 30
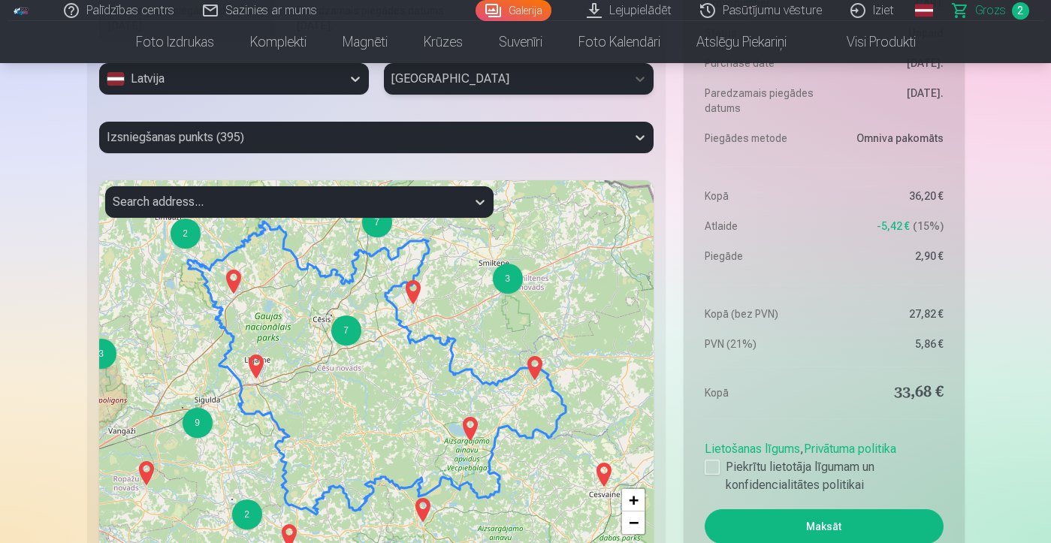
scroll to position [1099, 0]
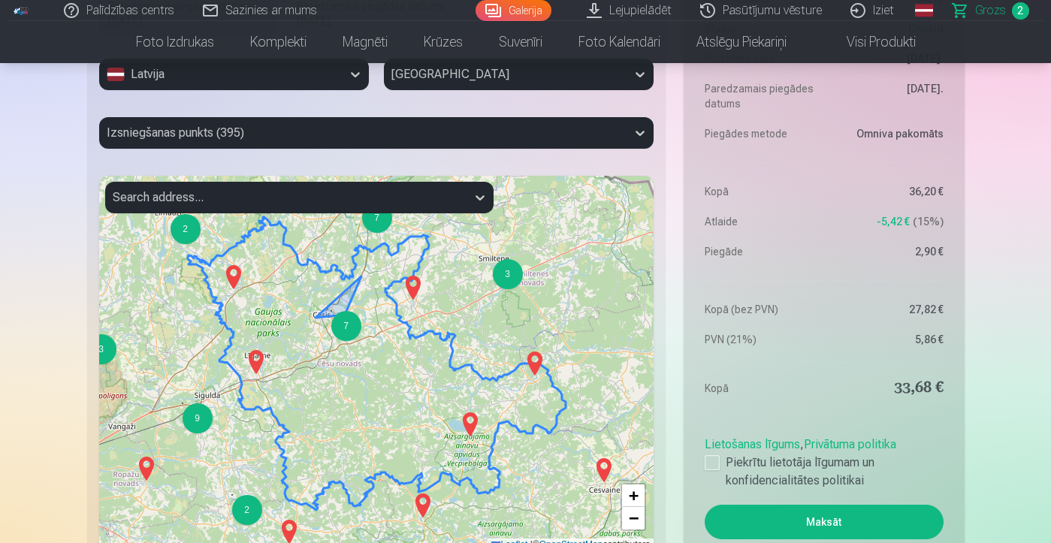
click at [348, 324] on div "7" at bounding box center [346, 326] width 30 height 30
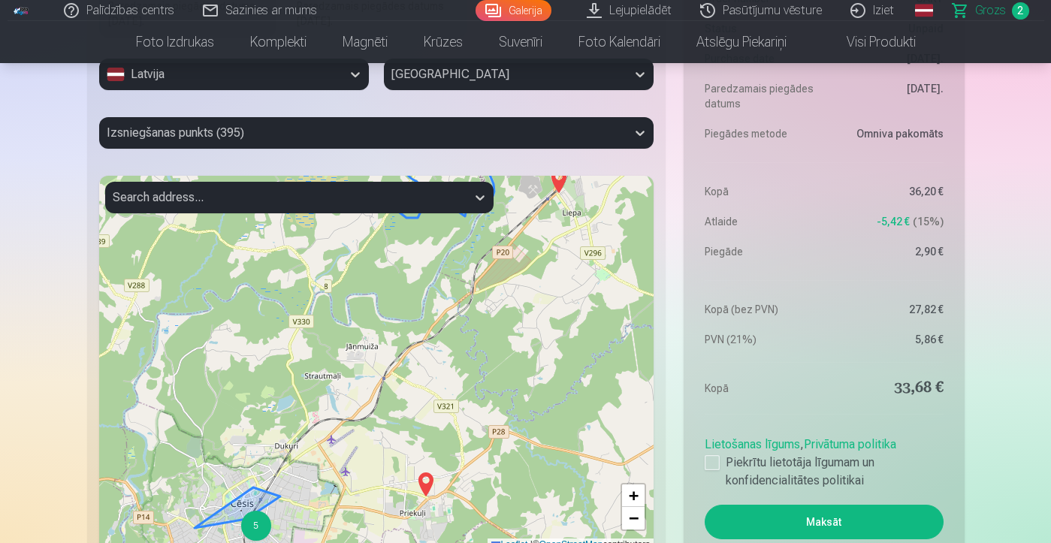
click at [250, 534] on div "5" at bounding box center [256, 526] width 30 height 30
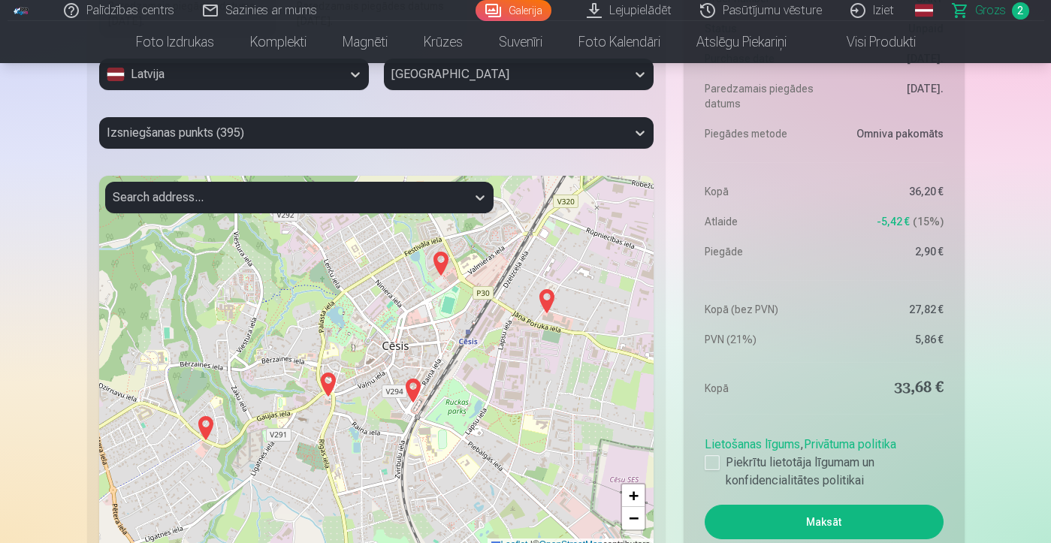
click at [415, 390] on img at bounding box center [413, 390] width 24 height 36
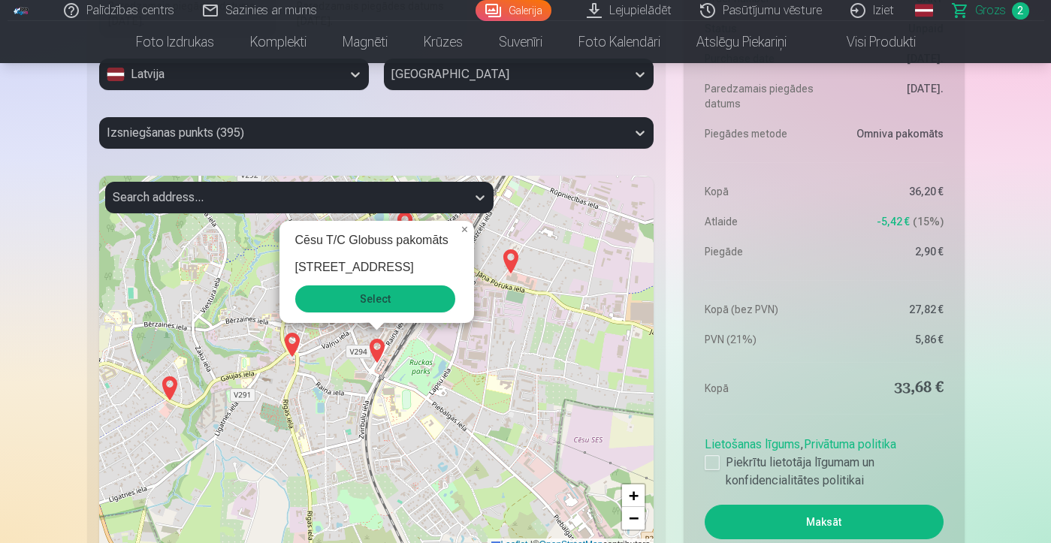
click at [400, 296] on button "Select" at bounding box center [375, 298] width 160 height 27
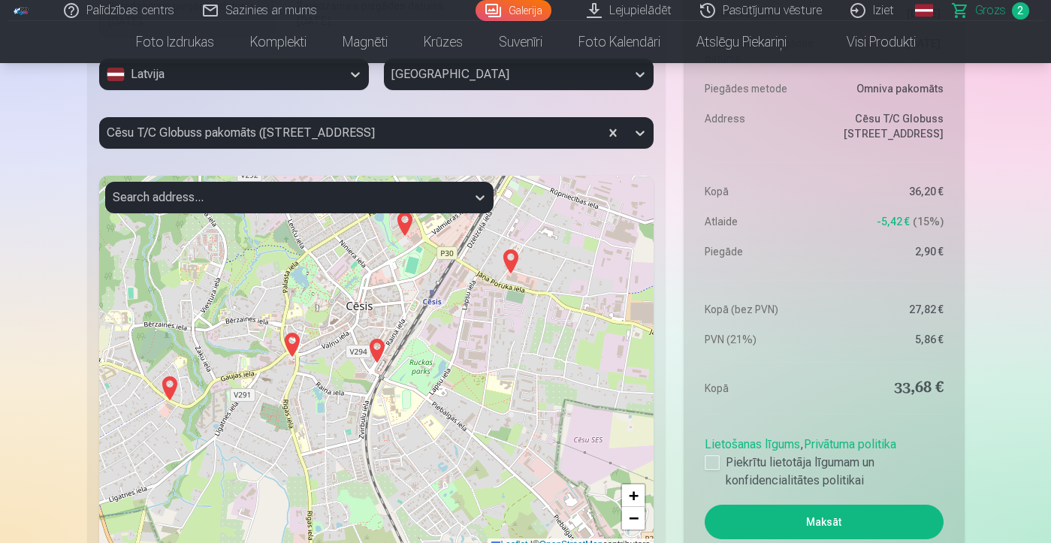
click at [782, 523] on button "Maksāt" at bounding box center [823, 522] width 238 height 35
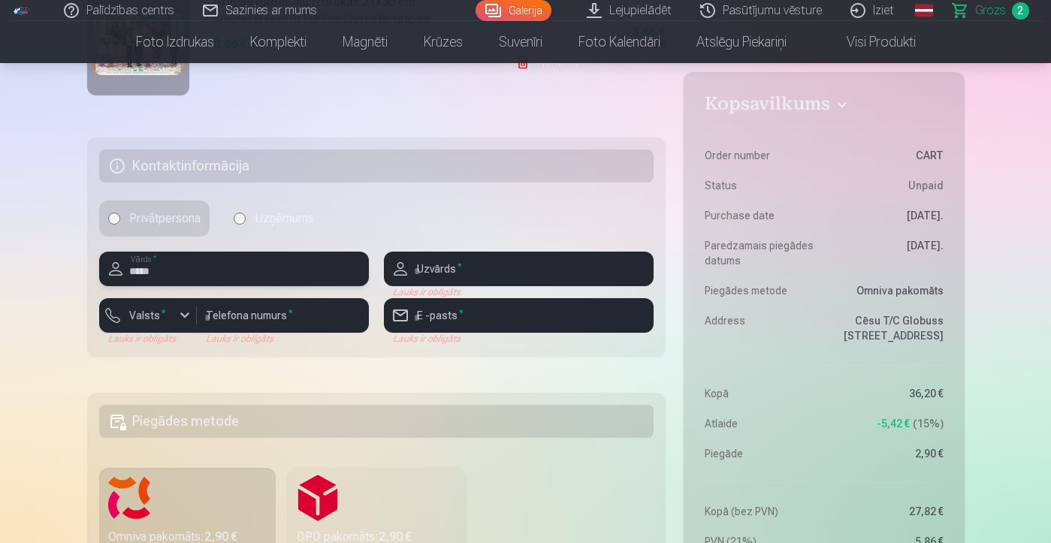
type input "*****"
type input "*******"
click at [329, 319] on input "number" at bounding box center [283, 315] width 172 height 35
click at [179, 311] on div "button" at bounding box center [185, 315] width 18 height 18
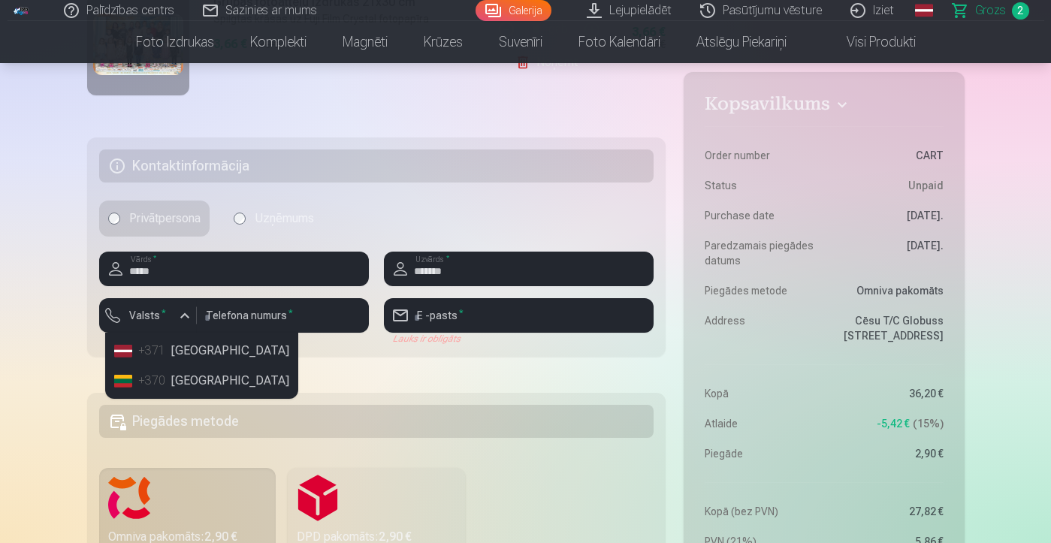
click at [175, 345] on li "+371 [GEOGRAPHIC_DATA]" at bounding box center [201, 351] width 187 height 30
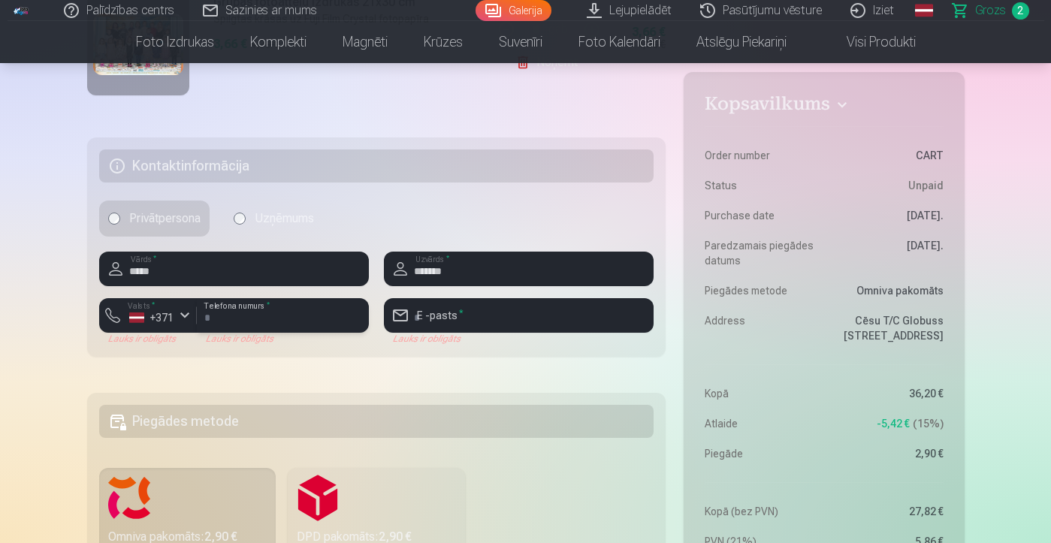
click at [249, 328] on input "number" at bounding box center [283, 315] width 172 height 35
type input "********"
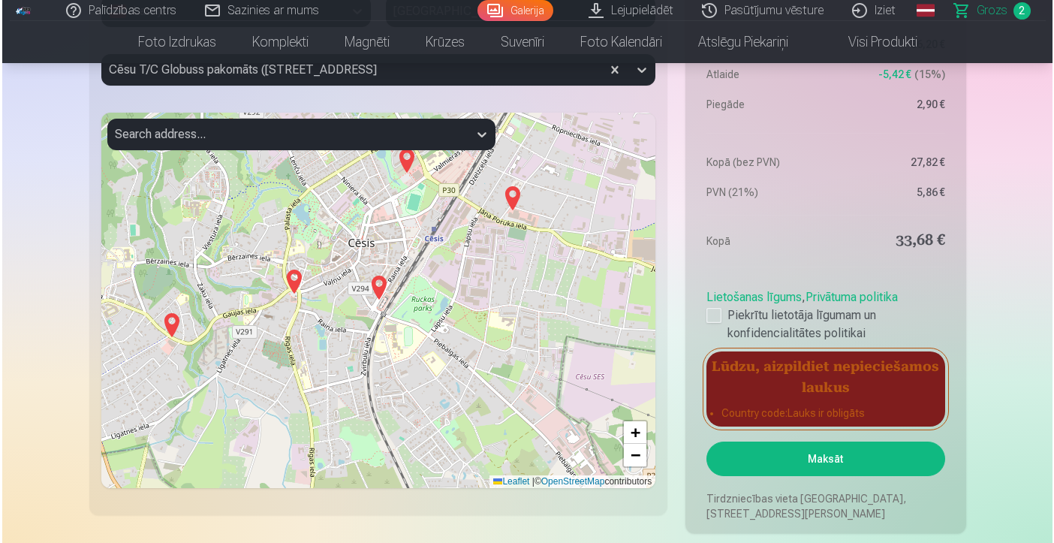
scroll to position [1171, 0]
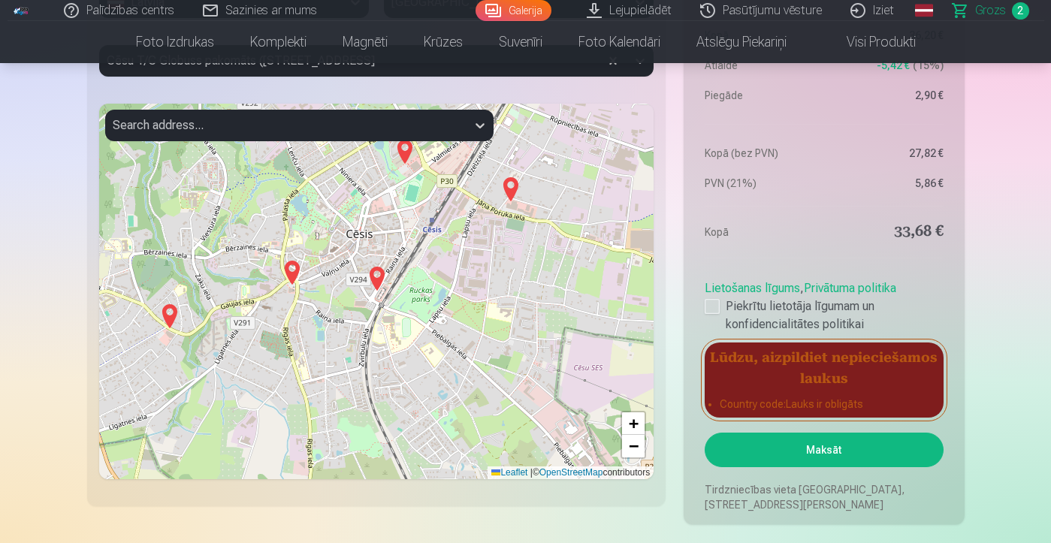
type input "**********"
click at [821, 450] on button "Maksāt" at bounding box center [823, 450] width 238 height 35
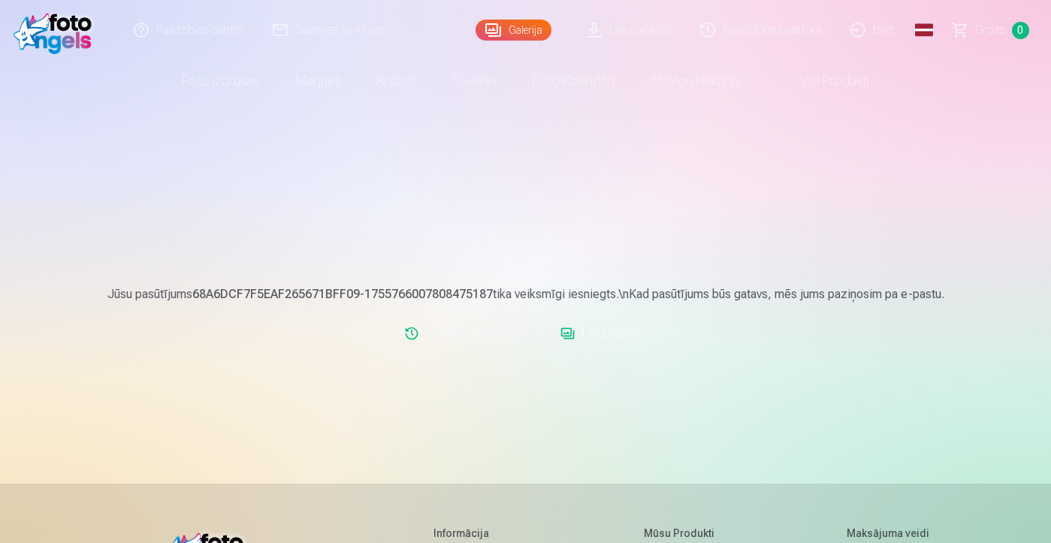
click at [883, 30] on link "Iziet" at bounding box center [873, 30] width 72 height 60
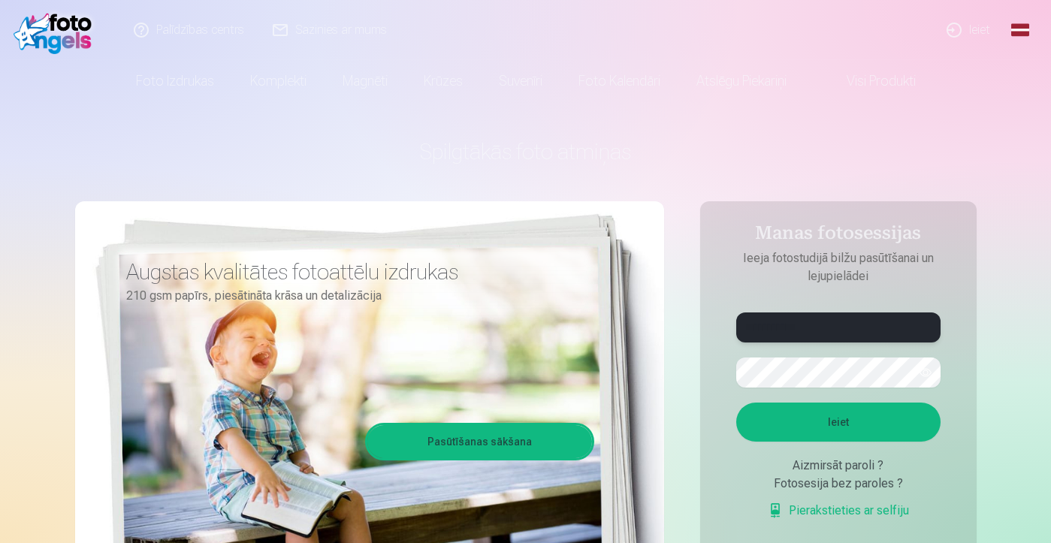
type input "**********"
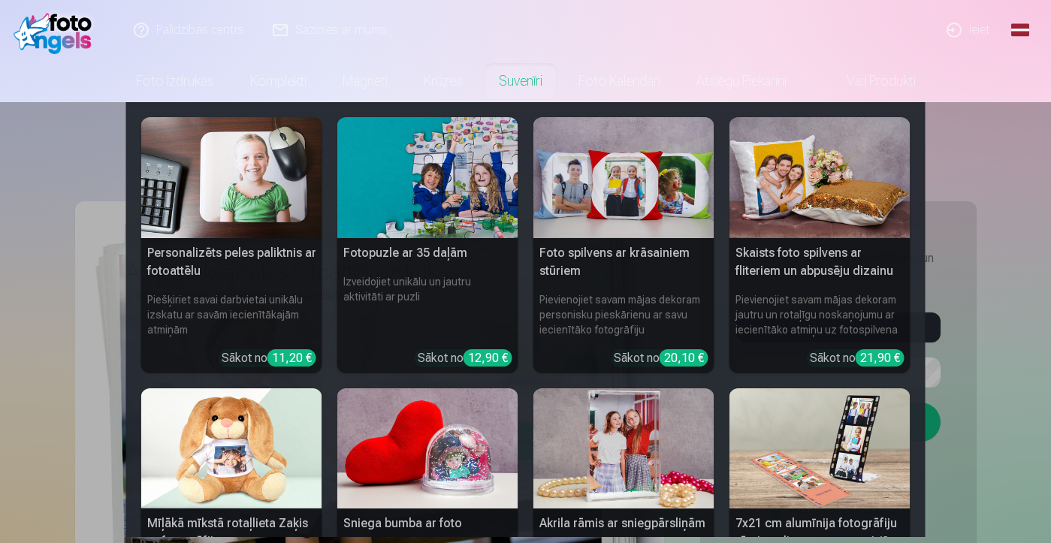
click at [1000, 381] on nav "Personalizēts peles paliktnis ar fotoattēlu Piešķiriet savai darbvietai unikālu…" at bounding box center [525, 319] width 1051 height 435
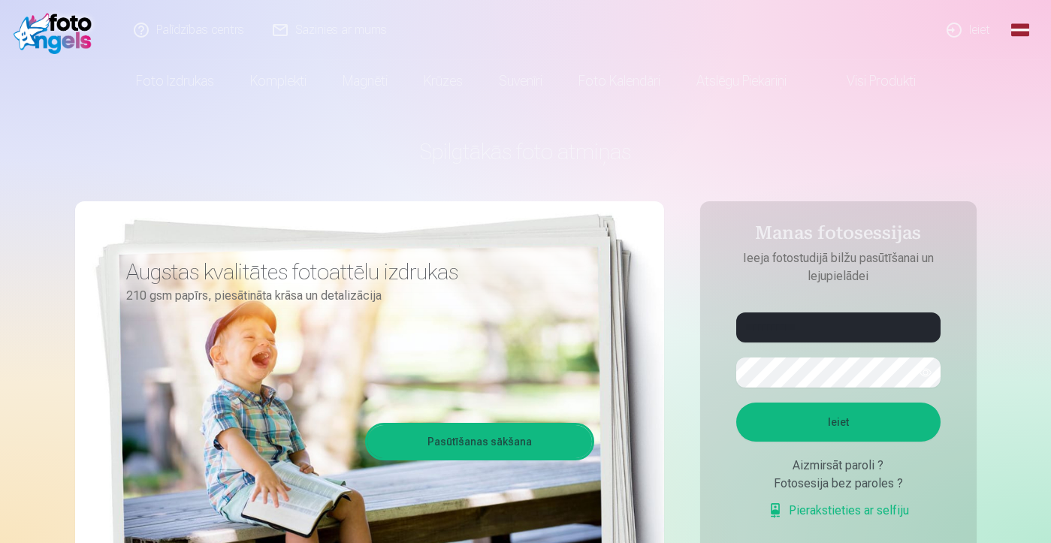
click at [883, 422] on button "Ieiet" at bounding box center [838, 422] width 204 height 39
